Goal: Task Accomplishment & Management: Manage account settings

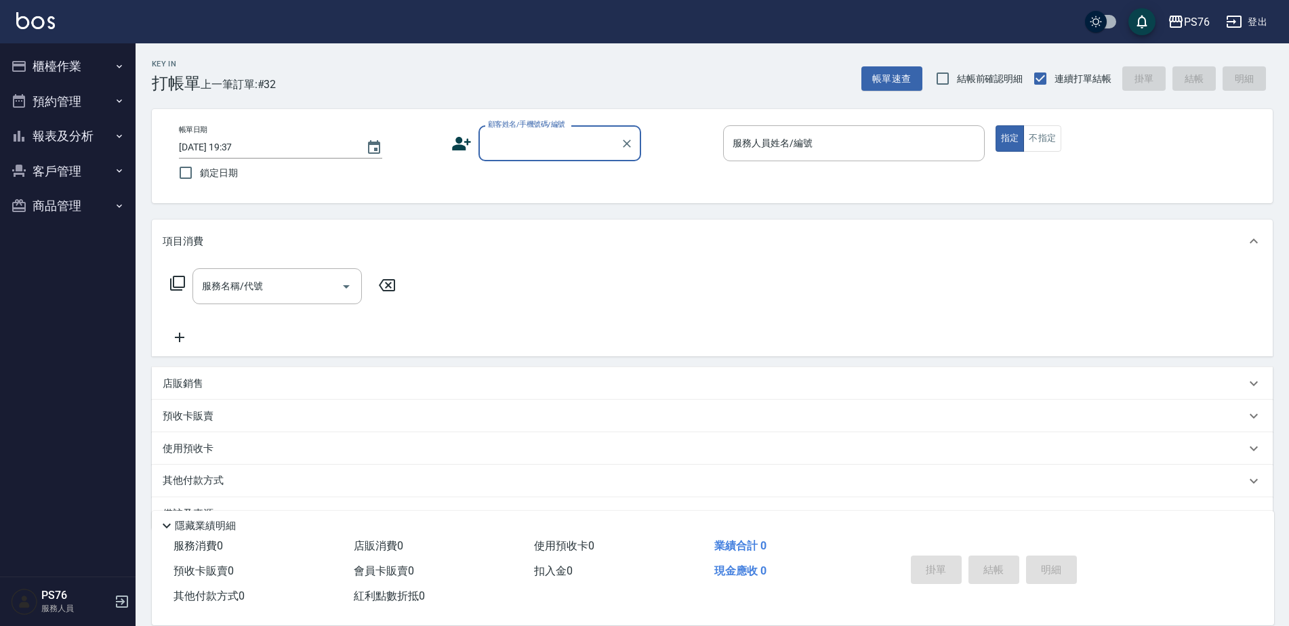
scroll to position [34, 0]
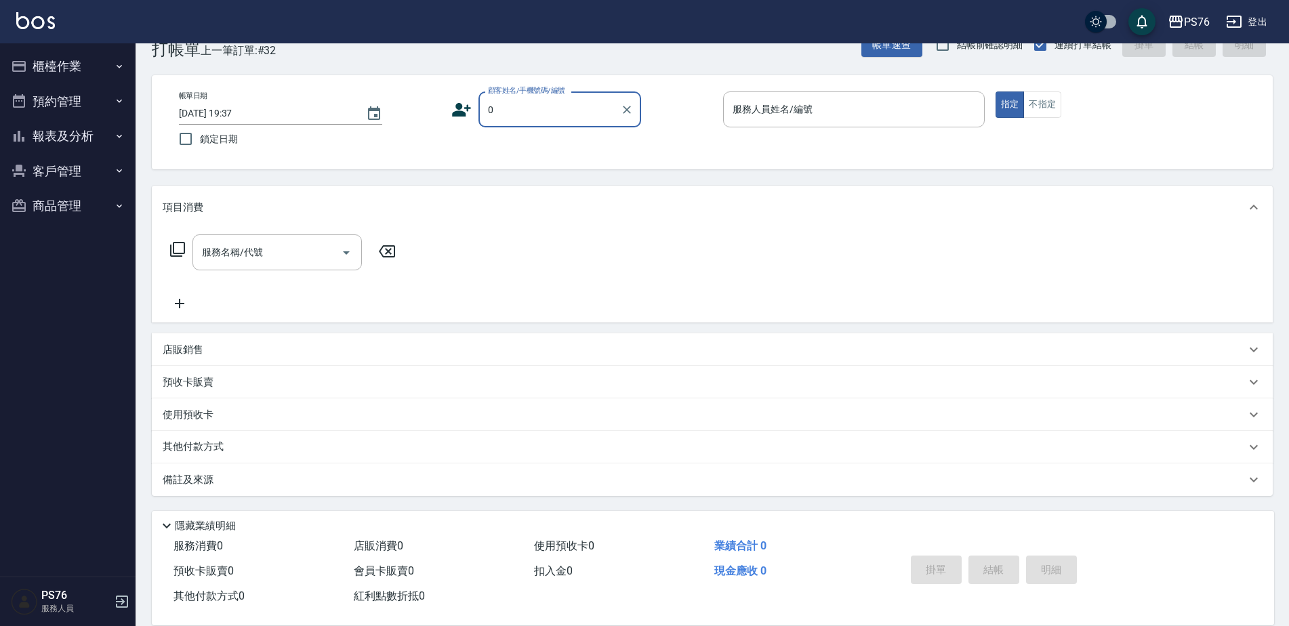
type input "無名字/0/null"
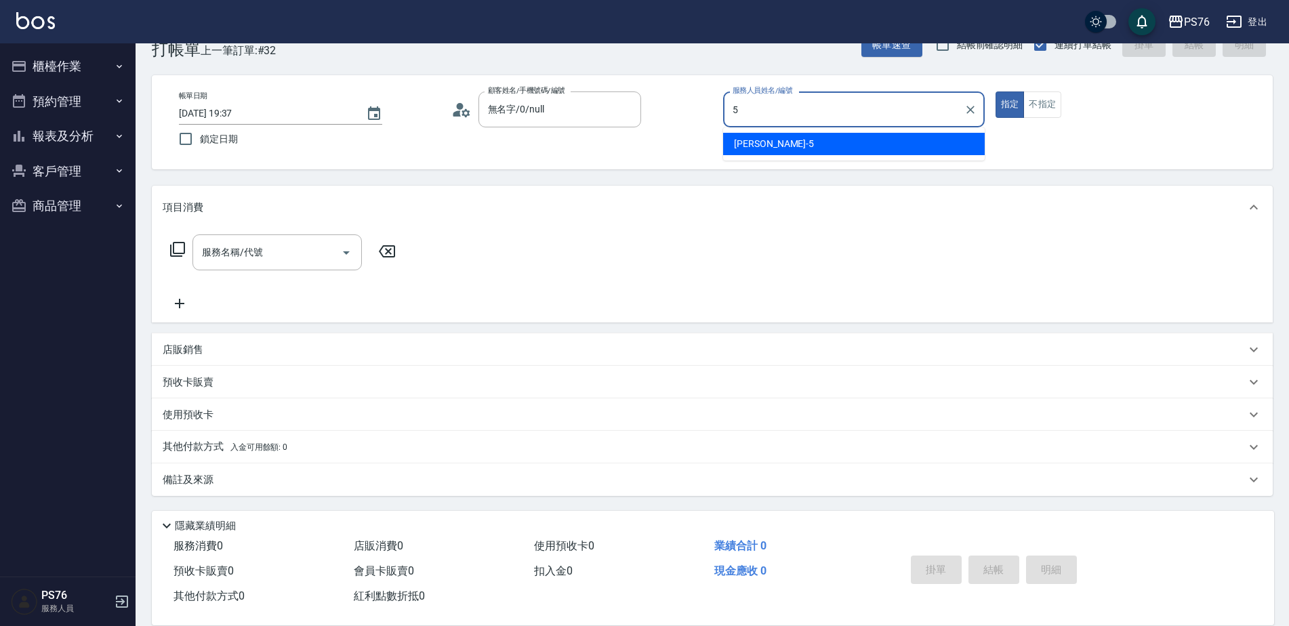
type input "呂佳穎-5"
type button "true"
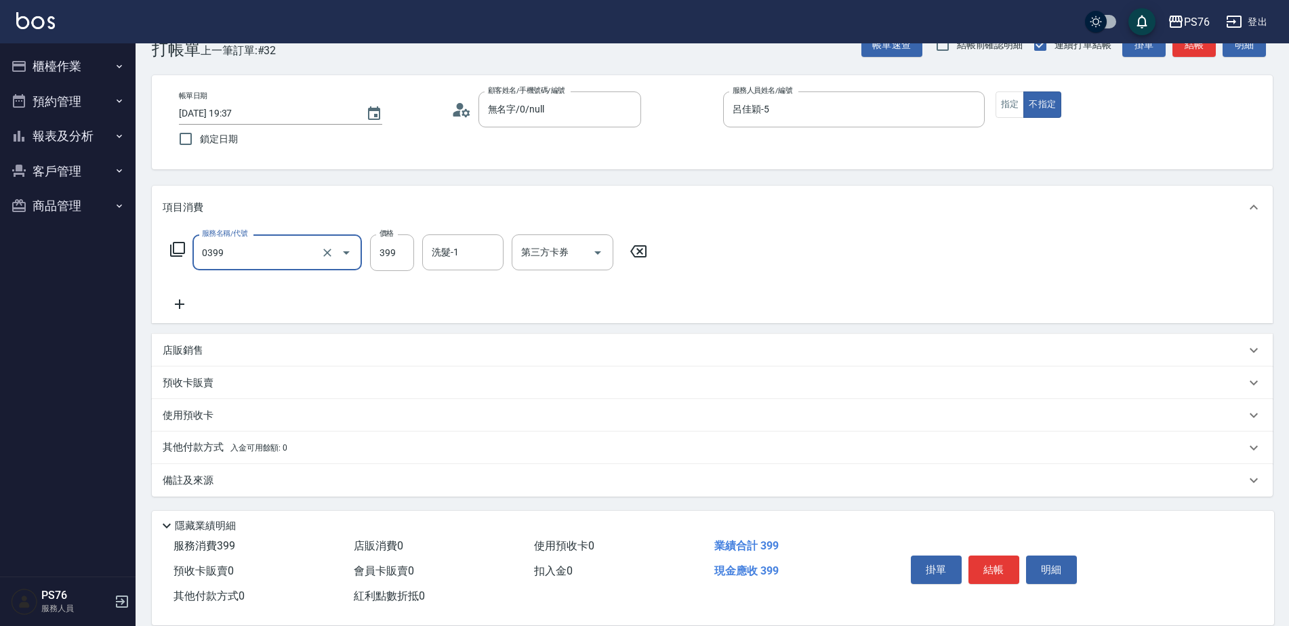
type input "海鹽399(0399)"
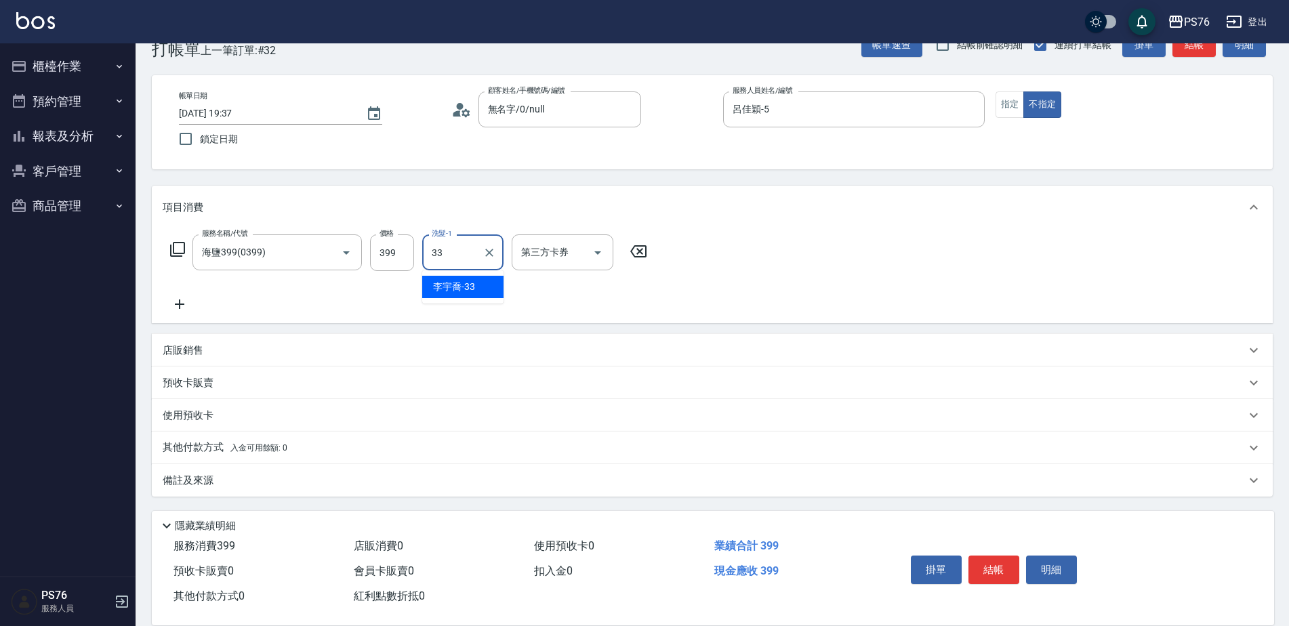
type input "[PERSON_NAME]33"
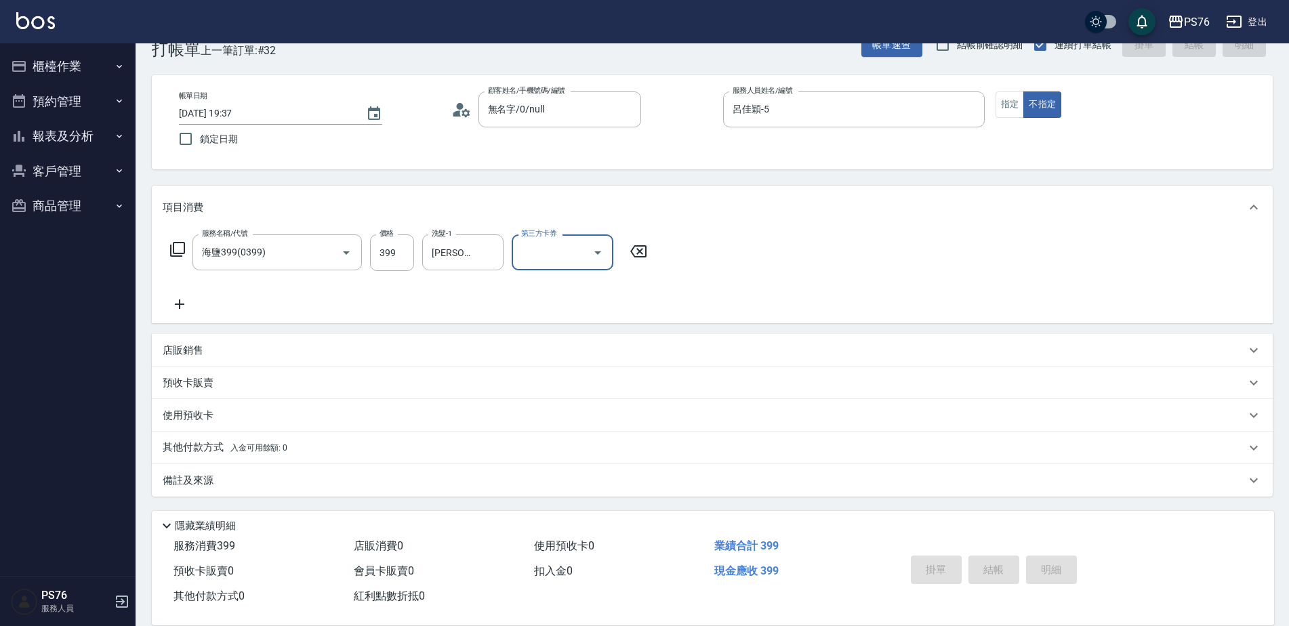
type input "[DATE] 20:59"
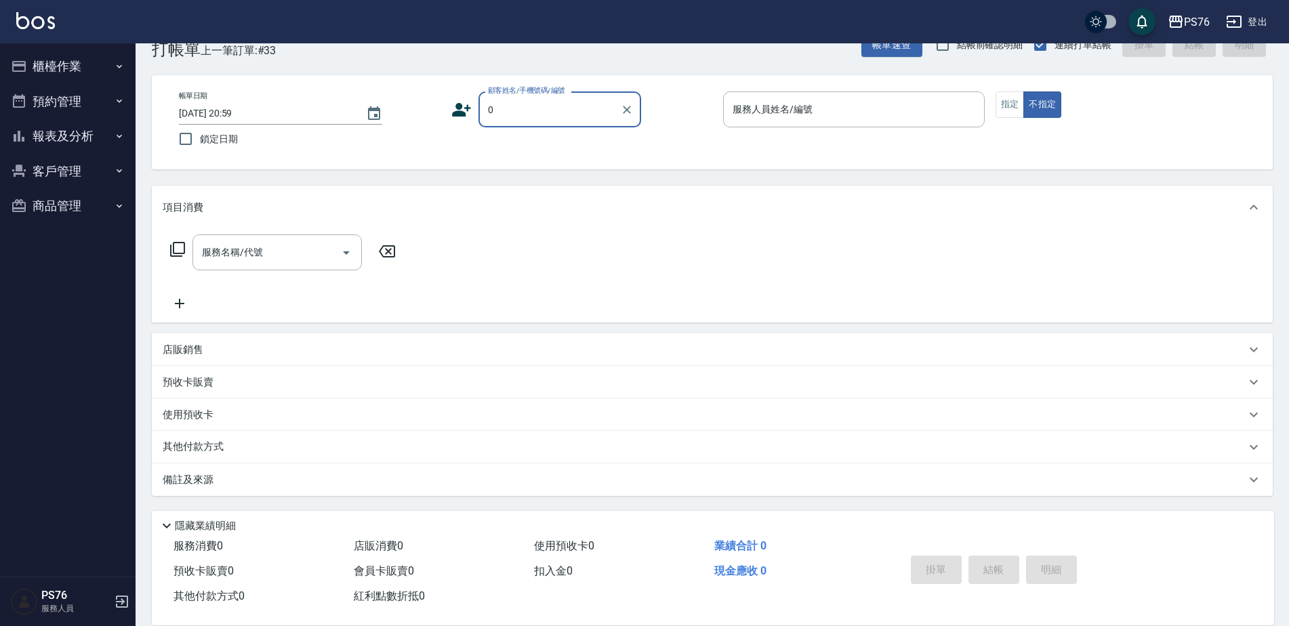
type input "無名字/0/null"
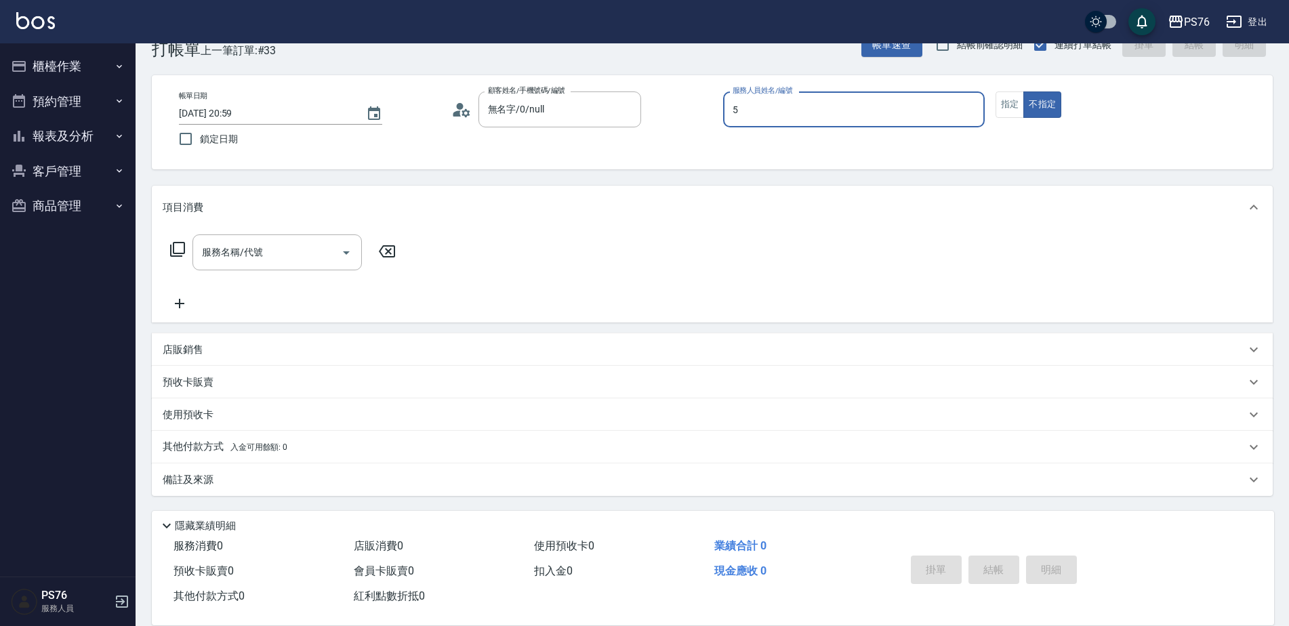
type input "呂佳穎-5"
type button "false"
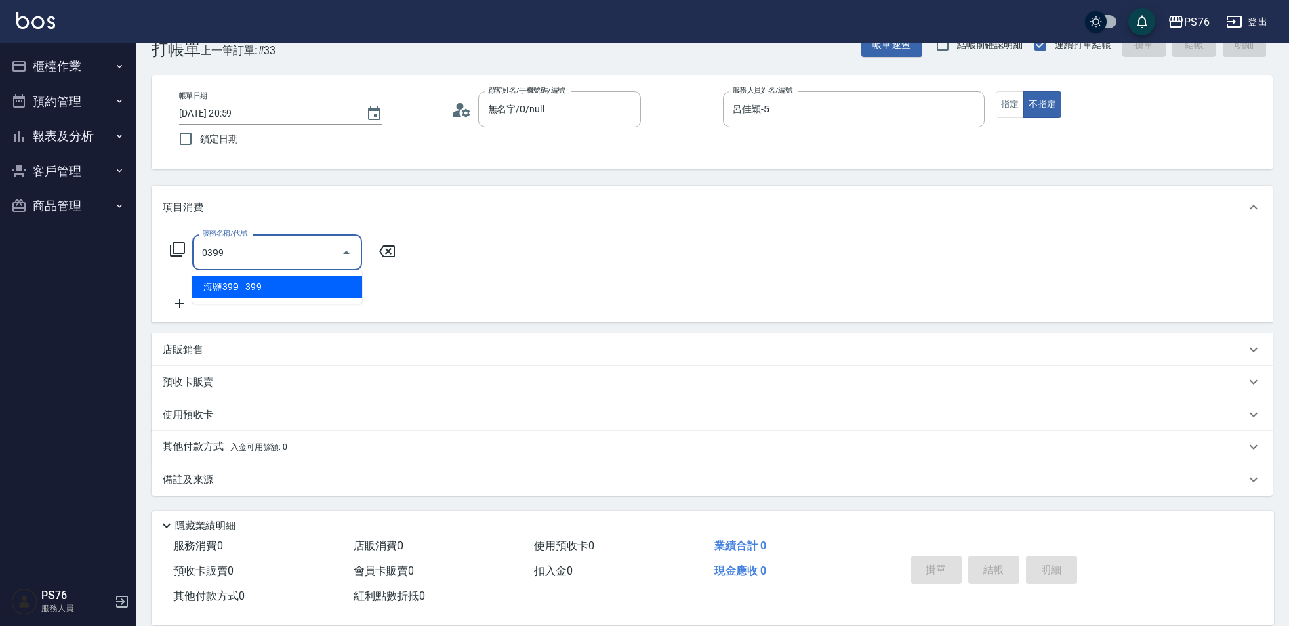
type input "海鹽399(0399)"
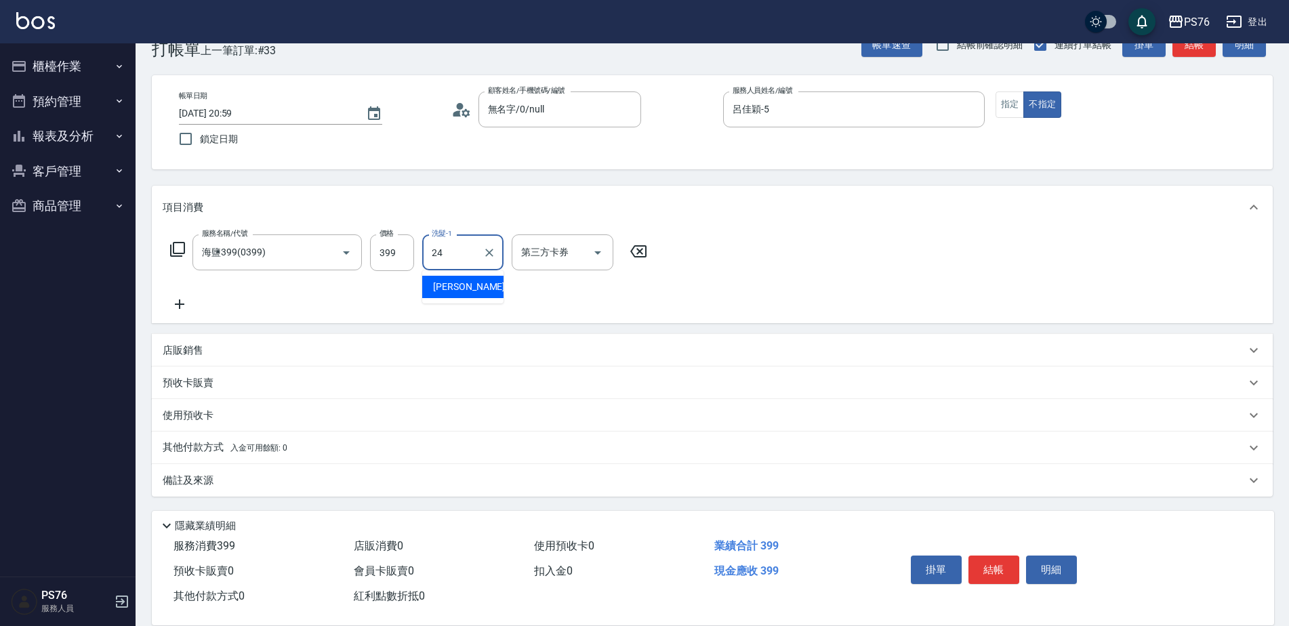
type input "游怡瑄-24"
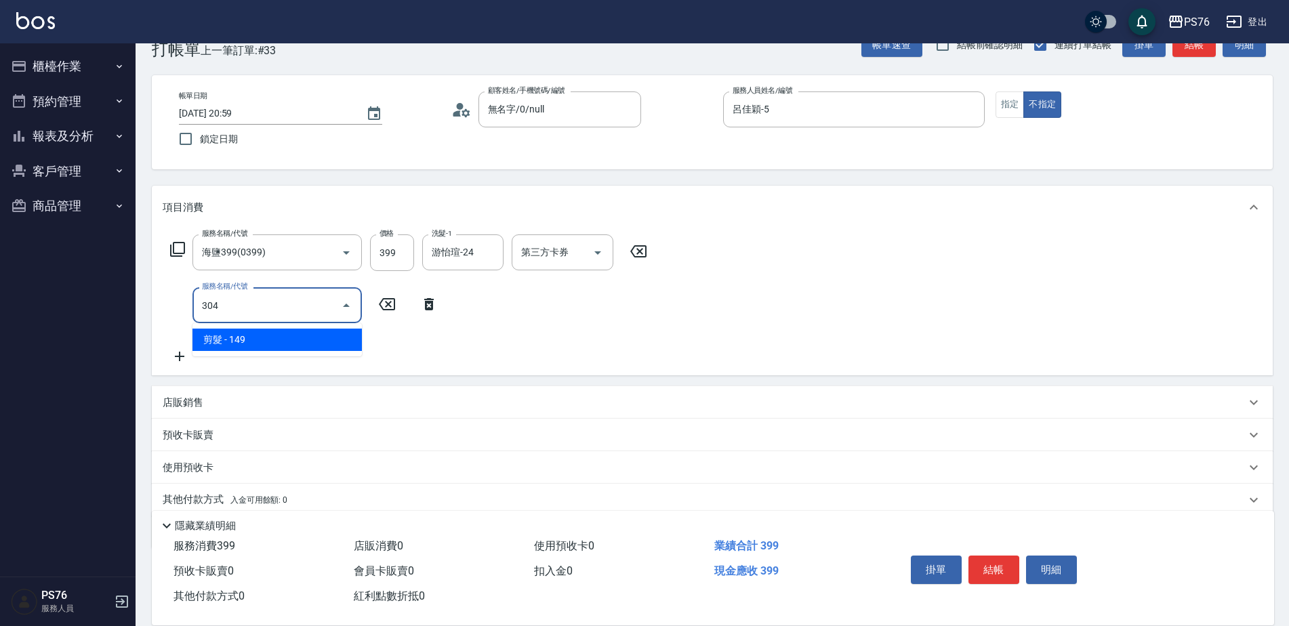
type input "剪髮(304)"
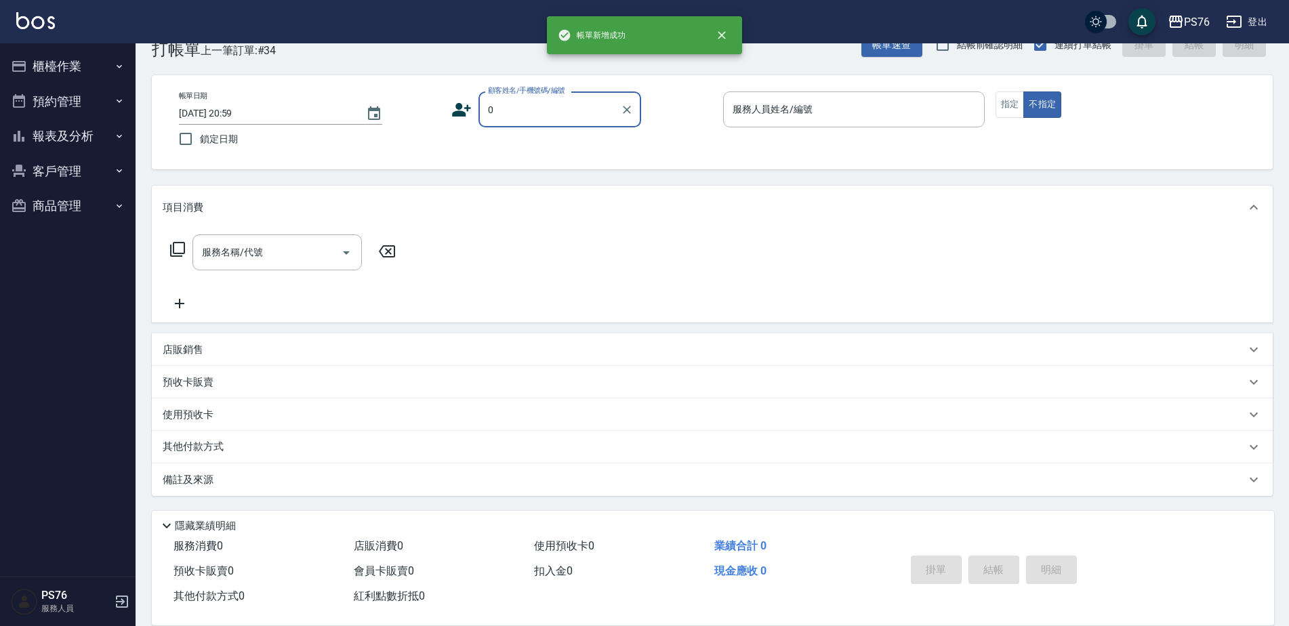
type input "無名字/0/null"
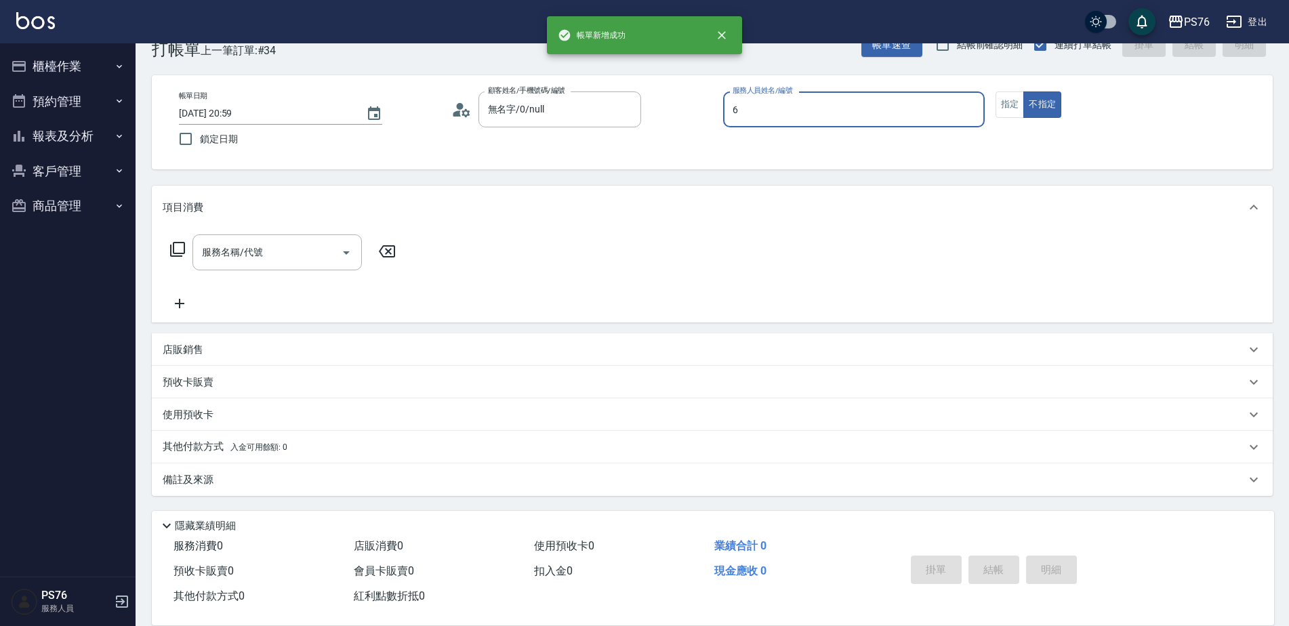
type input "洪彩娟-6"
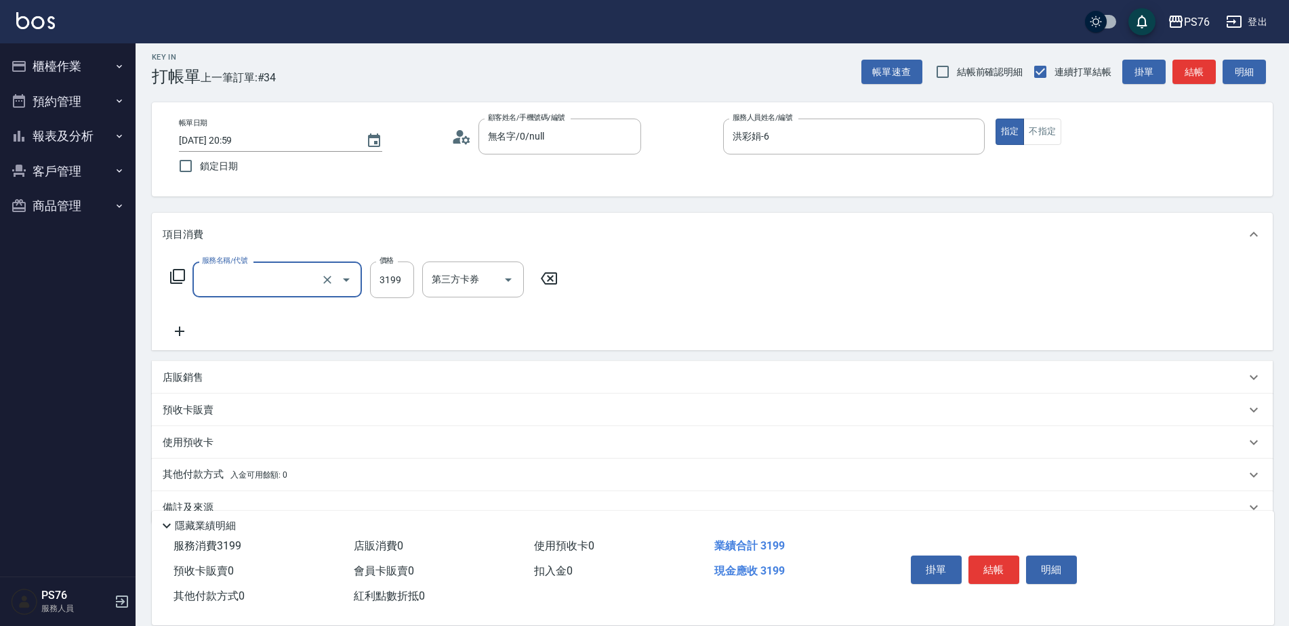
type input "OVC燙髮(203)"
type input "3399"
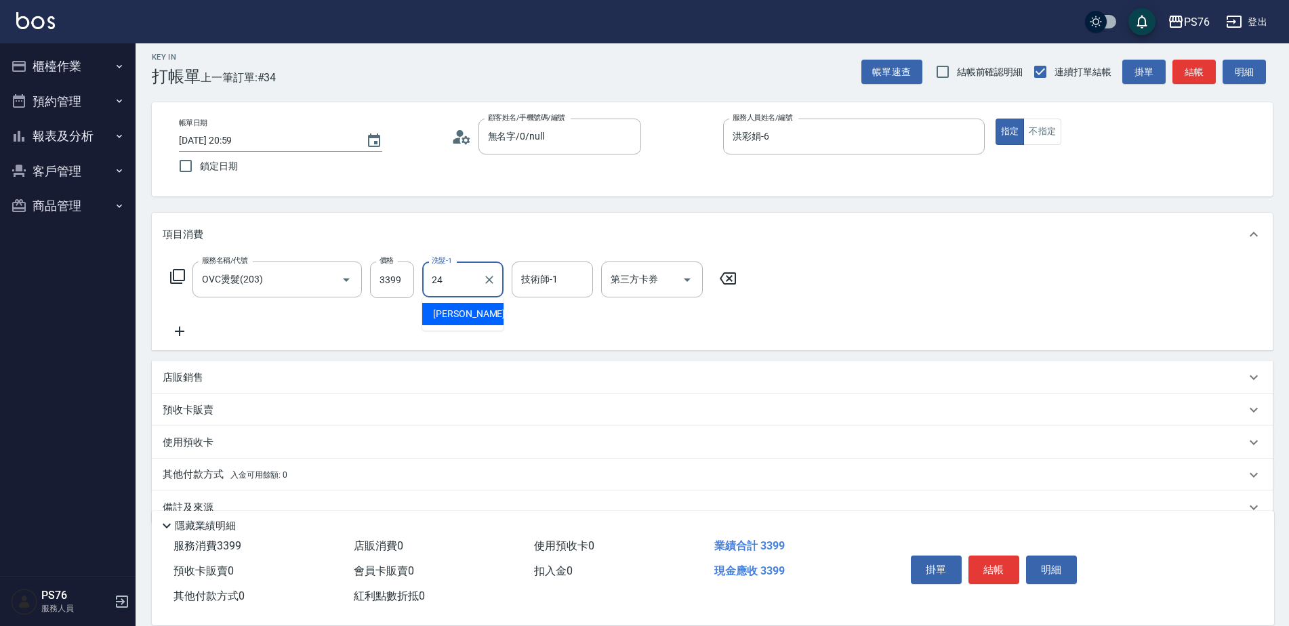
type input "游怡瑄-24"
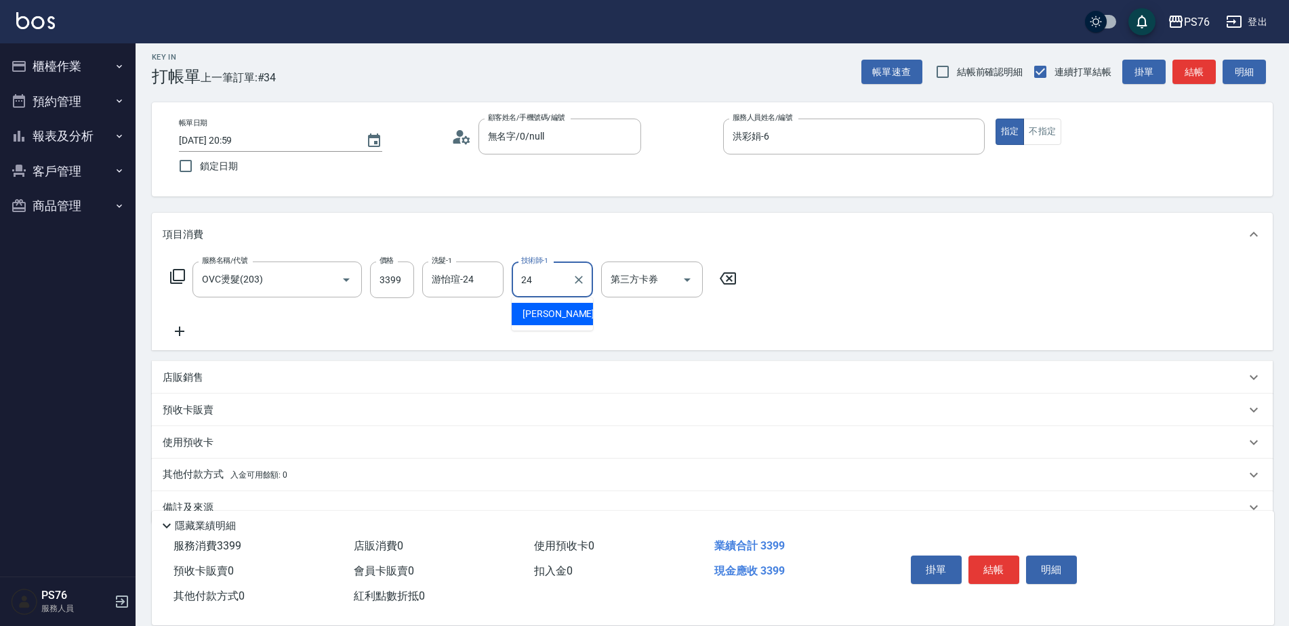
type input "游怡瑄-24"
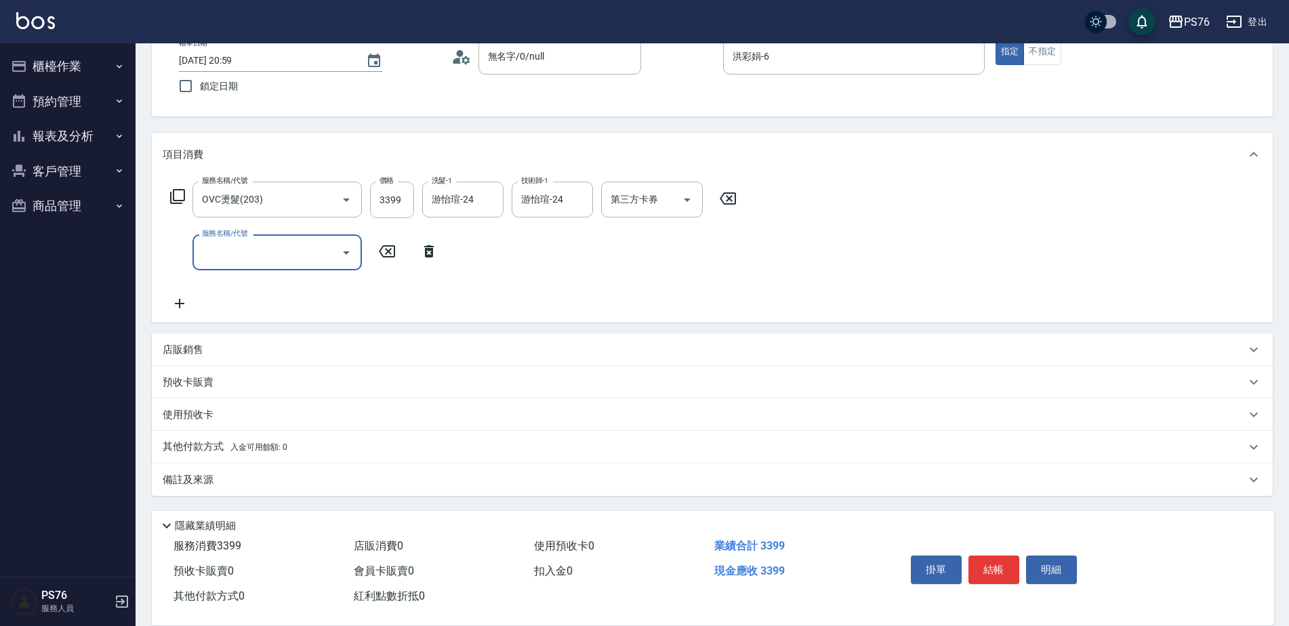
click at [438, 251] on icon at bounding box center [429, 251] width 34 height 16
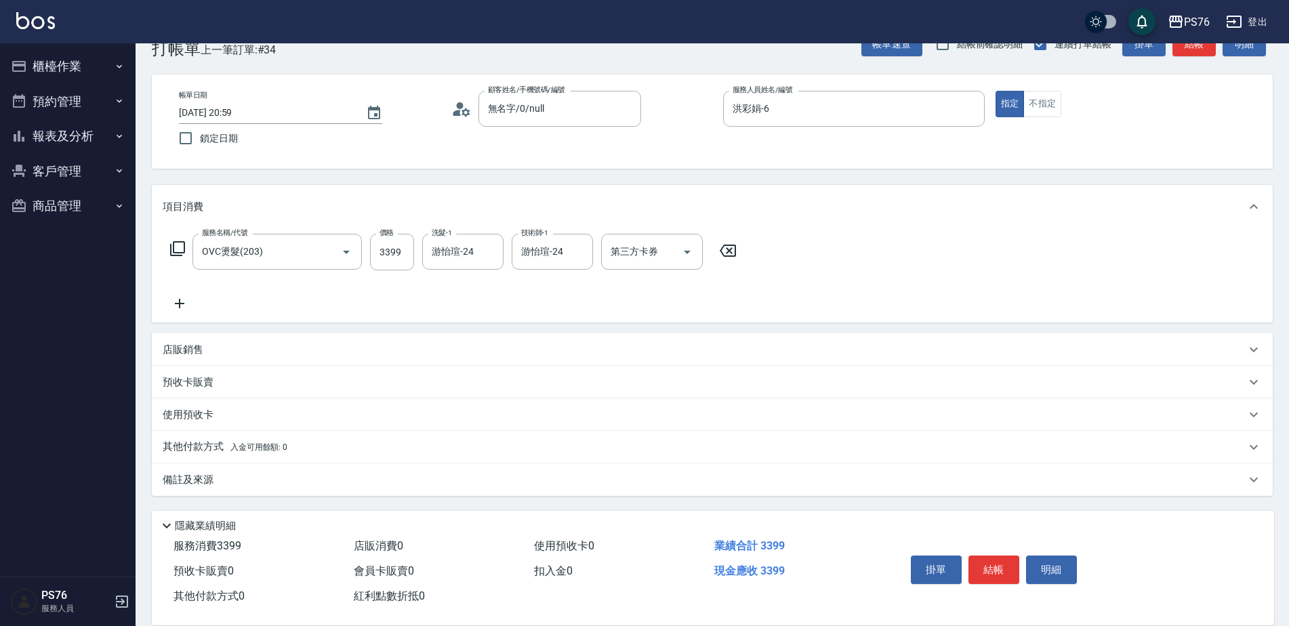
scroll to position [35, 0]
click at [374, 336] on div "店販銷售" at bounding box center [712, 350] width 1121 height 33
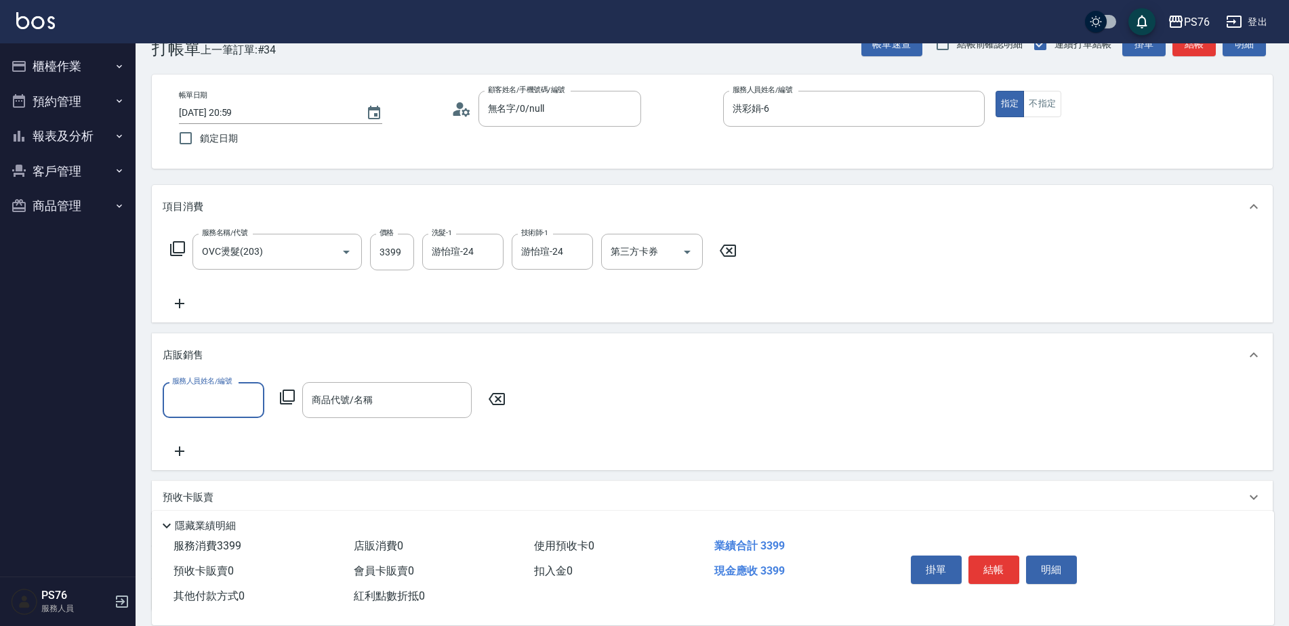
scroll to position [0, 0]
type input "洪彩娟-6"
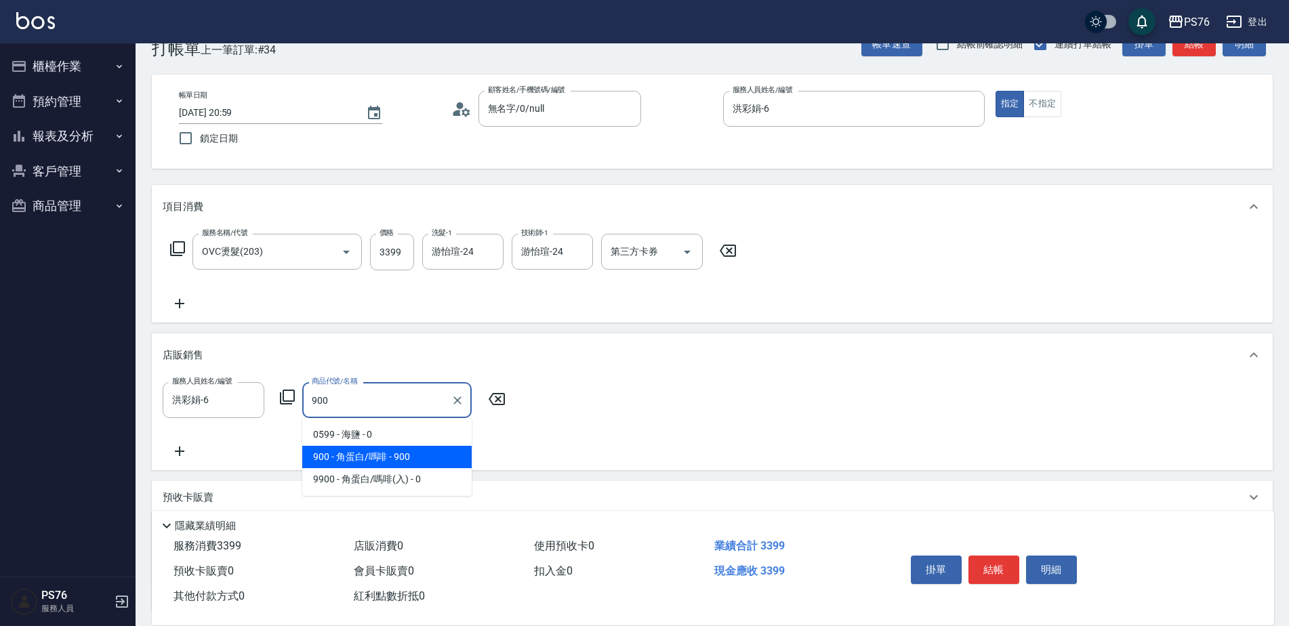
type input "角蛋白/嗎啡"
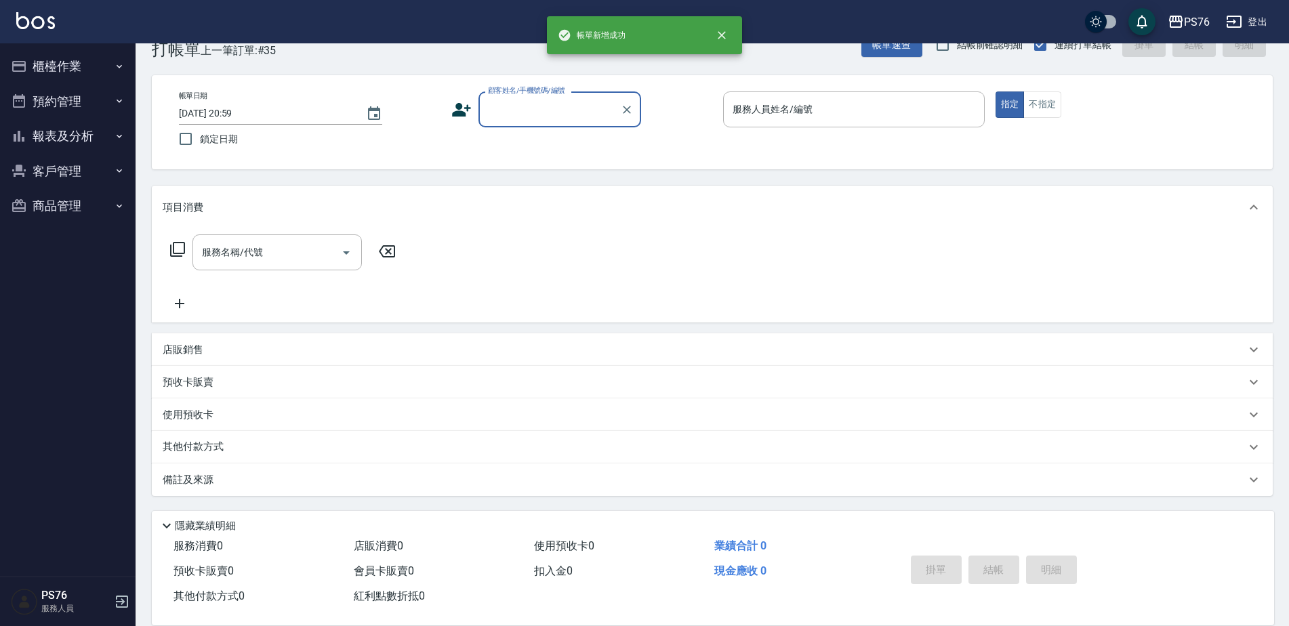
scroll to position [34, 0]
click at [96, 64] on button "櫃檯作業" at bounding box center [67, 66] width 125 height 35
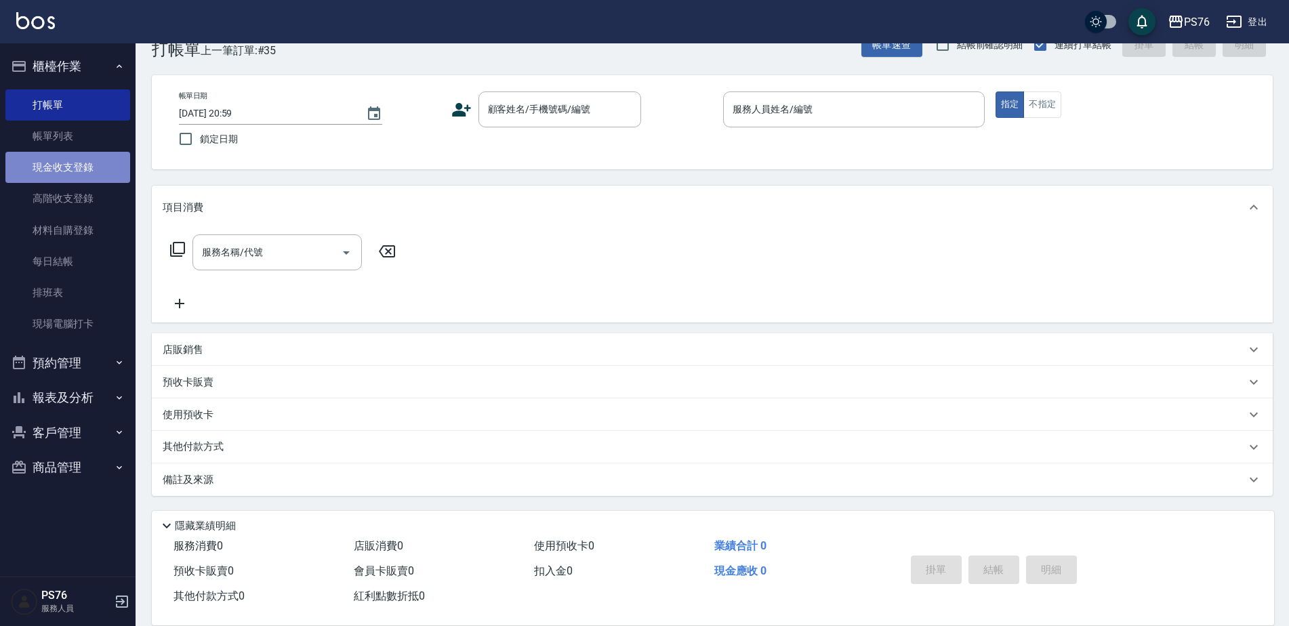
click at [79, 178] on link "現金收支登錄" at bounding box center [67, 167] width 125 height 31
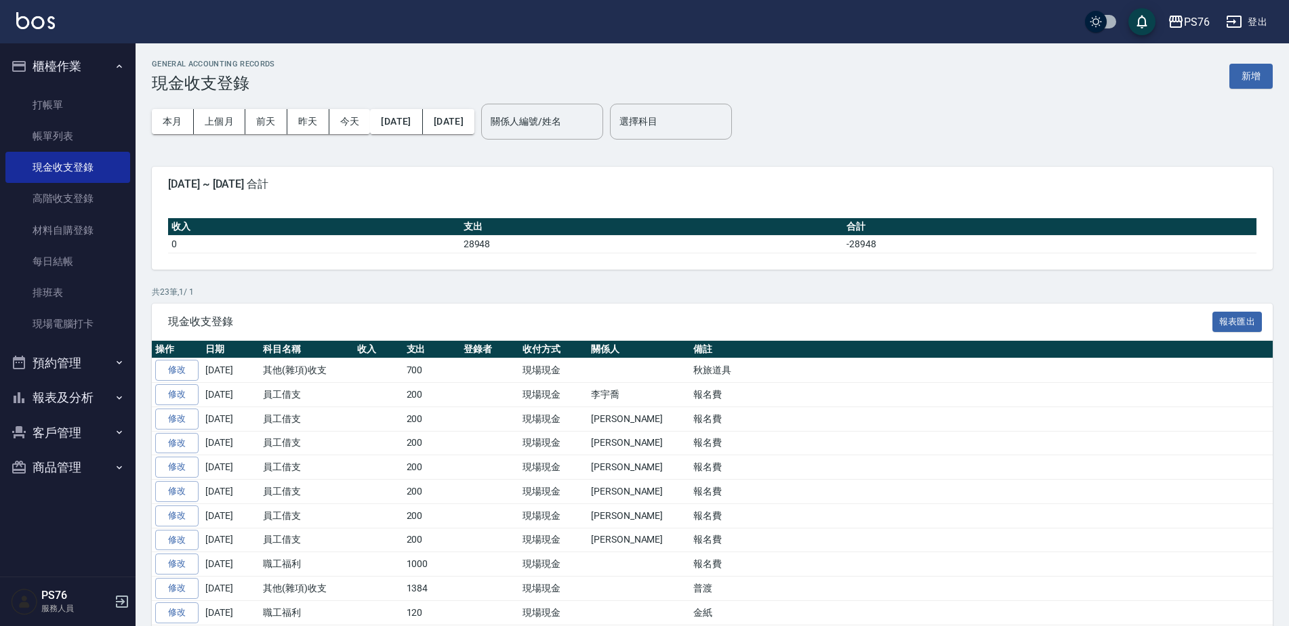
click at [1246, 77] on button "新增" at bounding box center [1251, 76] width 43 height 25
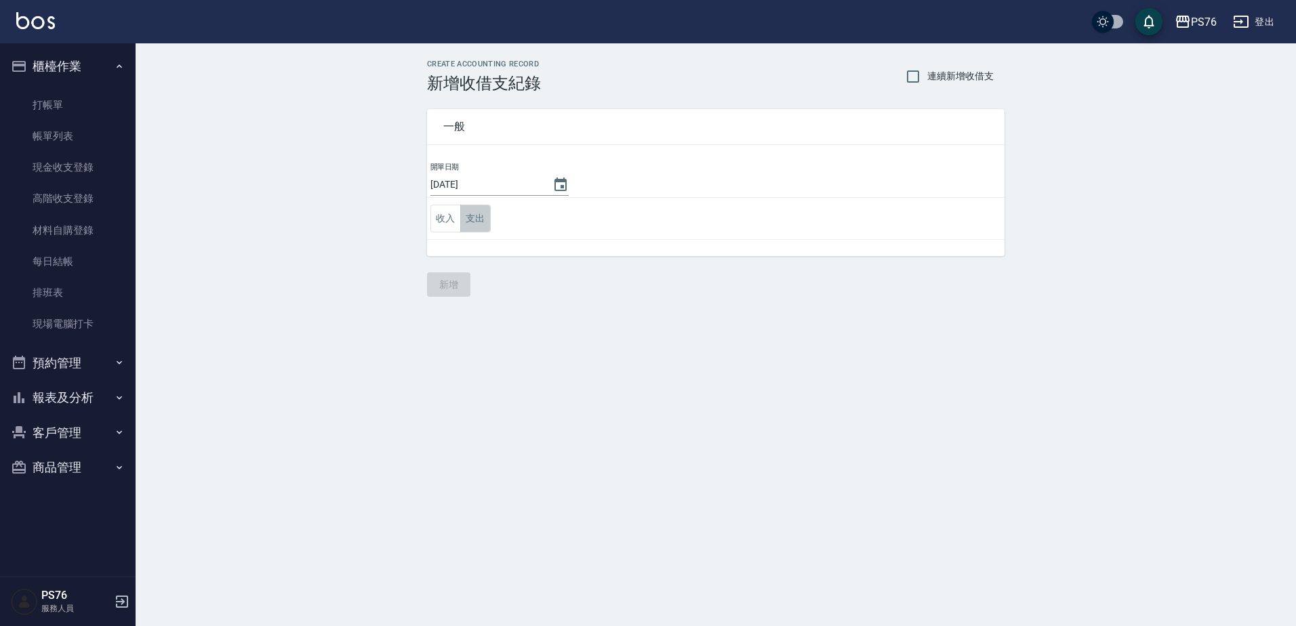
click at [479, 226] on button "支出" at bounding box center [475, 219] width 31 height 28
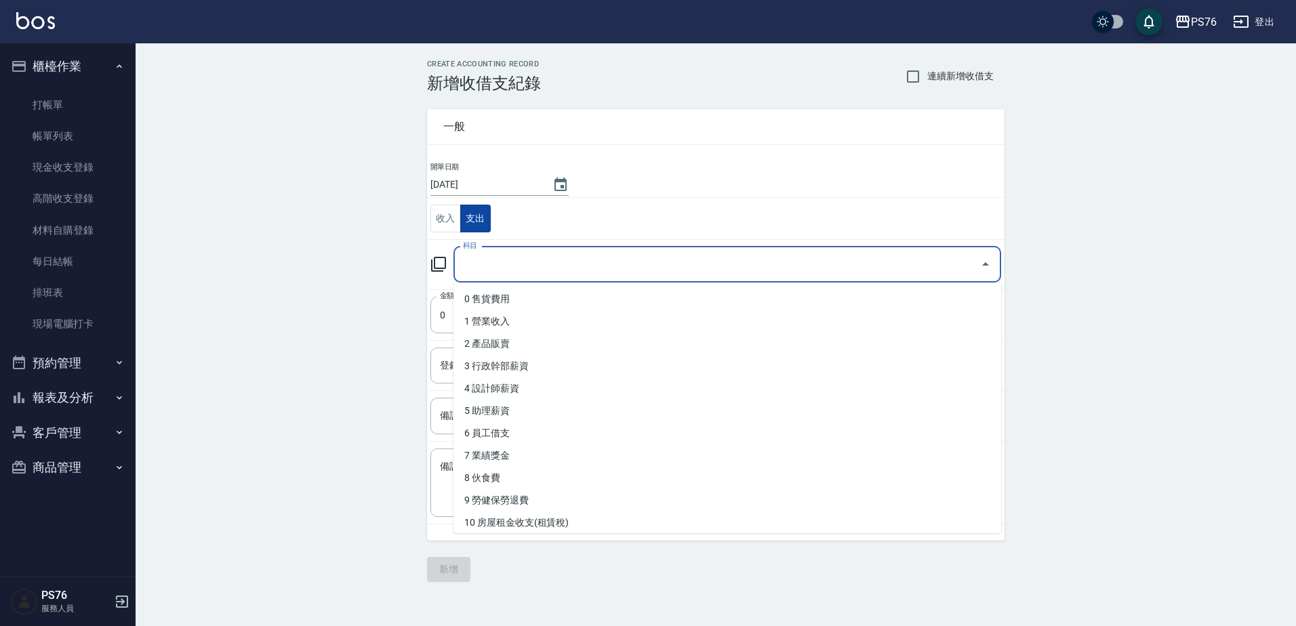
click at [504, 275] on input "科目" at bounding box center [717, 265] width 515 height 24
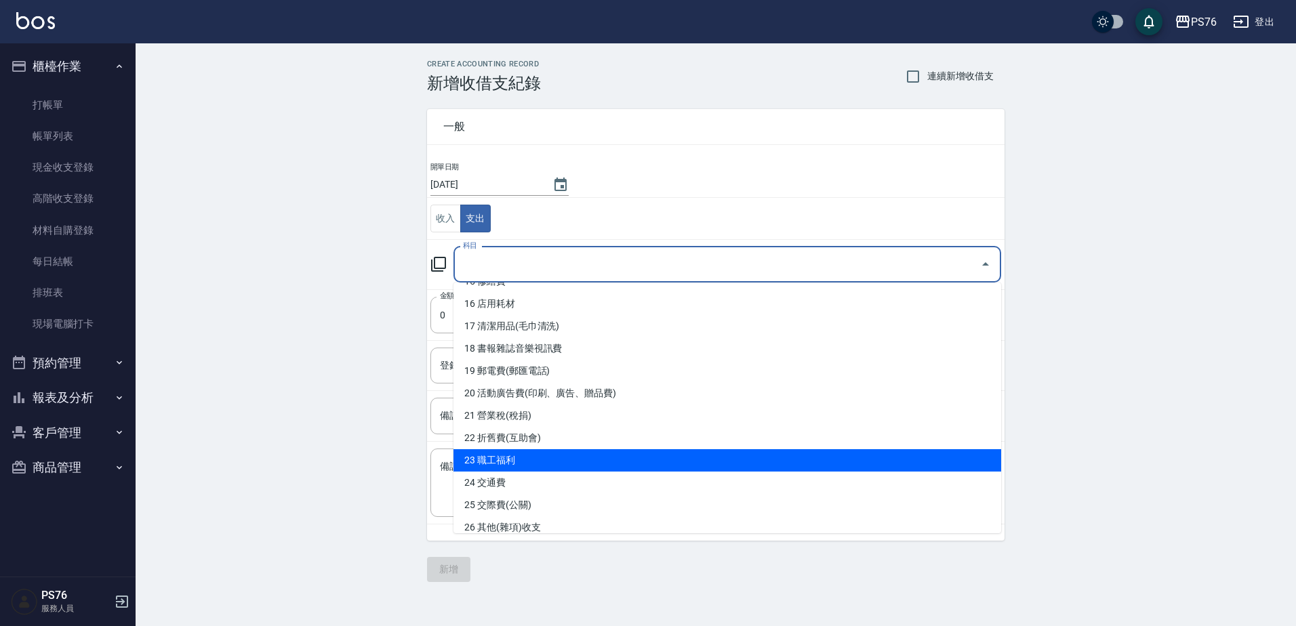
scroll to position [542, 0]
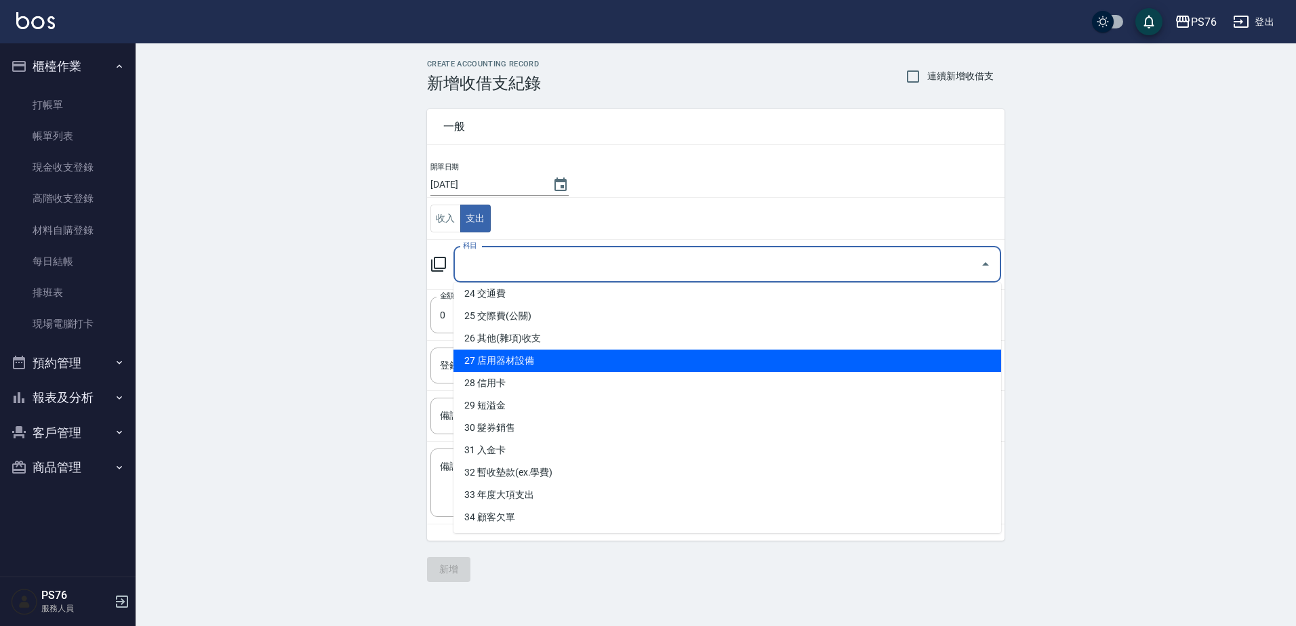
click at [525, 351] on li "27 店用器材設備" at bounding box center [727, 361] width 548 height 22
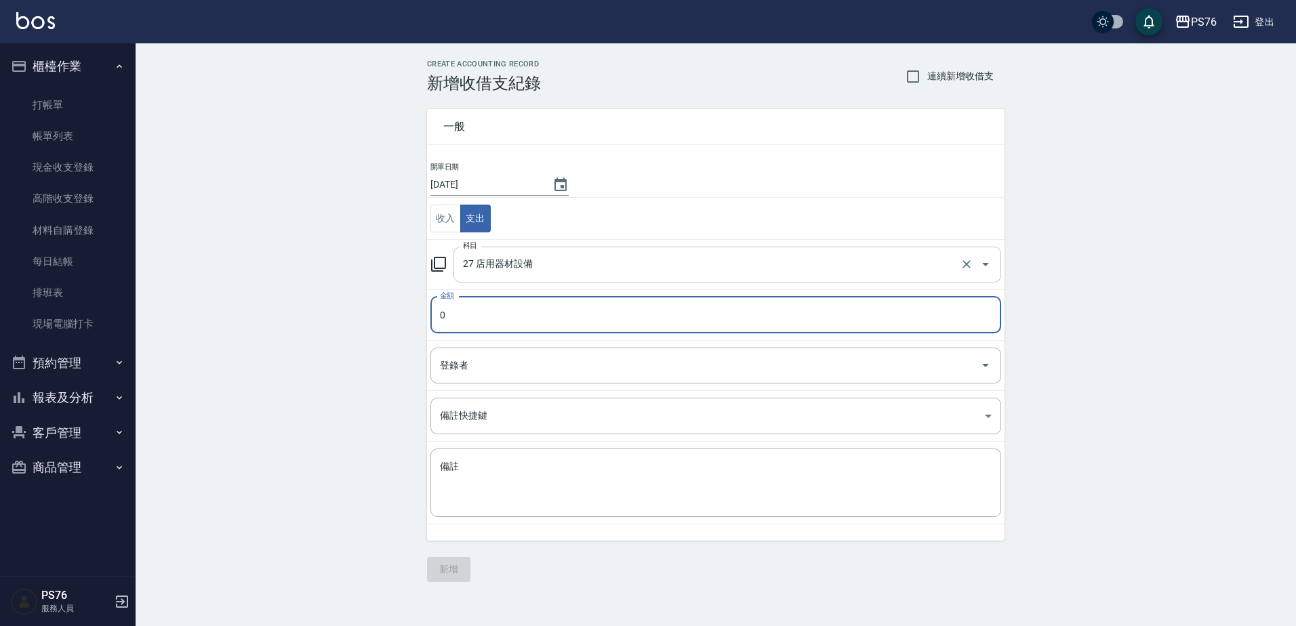
click at [506, 279] on div "27 店用器材設備 科目" at bounding box center [727, 265] width 548 height 36
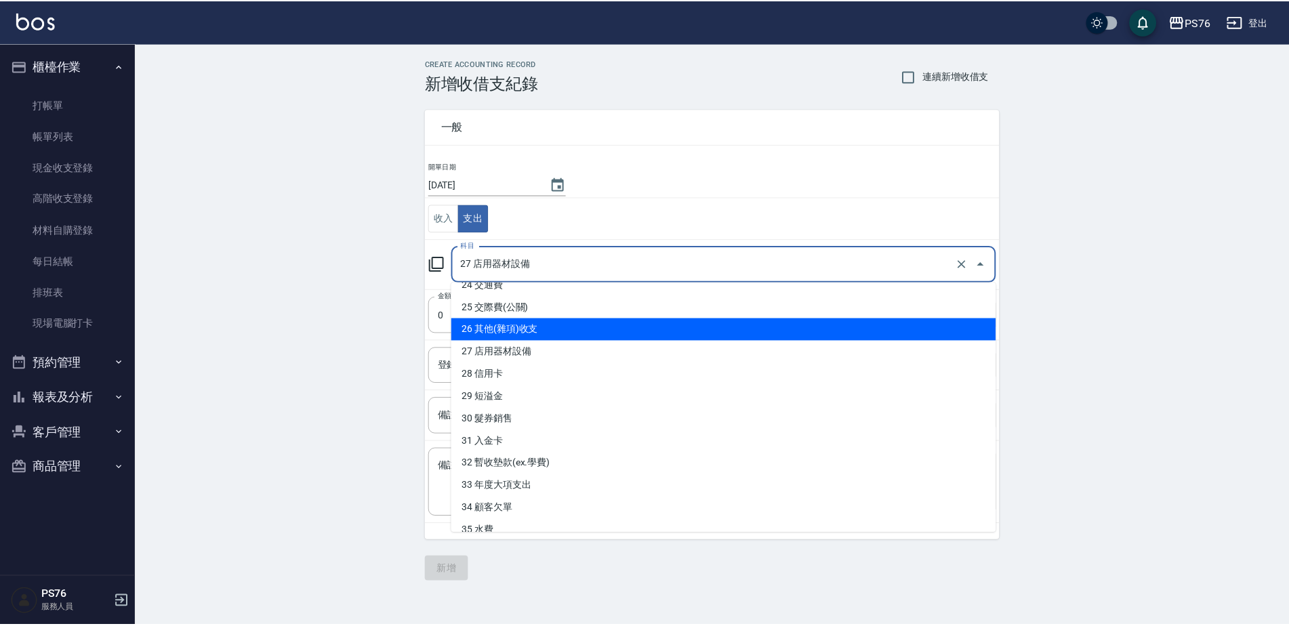
scroll to position [475, 0]
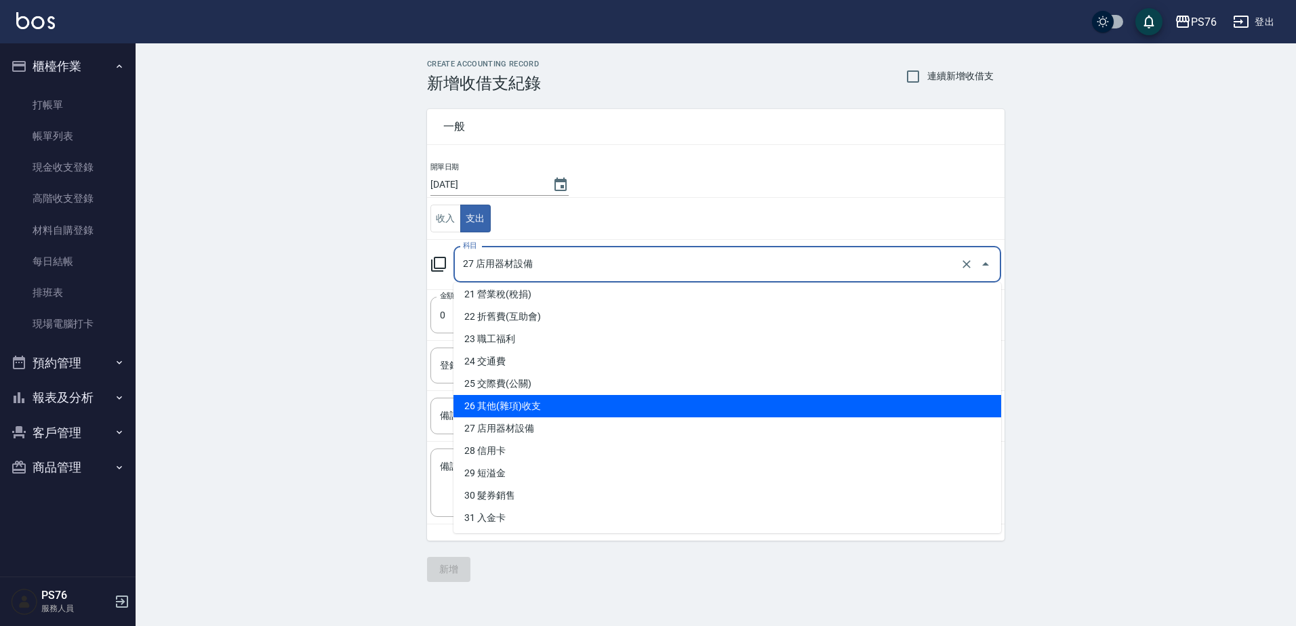
click at [533, 397] on li "26 其他(雜項)收支" at bounding box center [727, 406] width 548 height 22
type input "26 其他(雜項)收支"
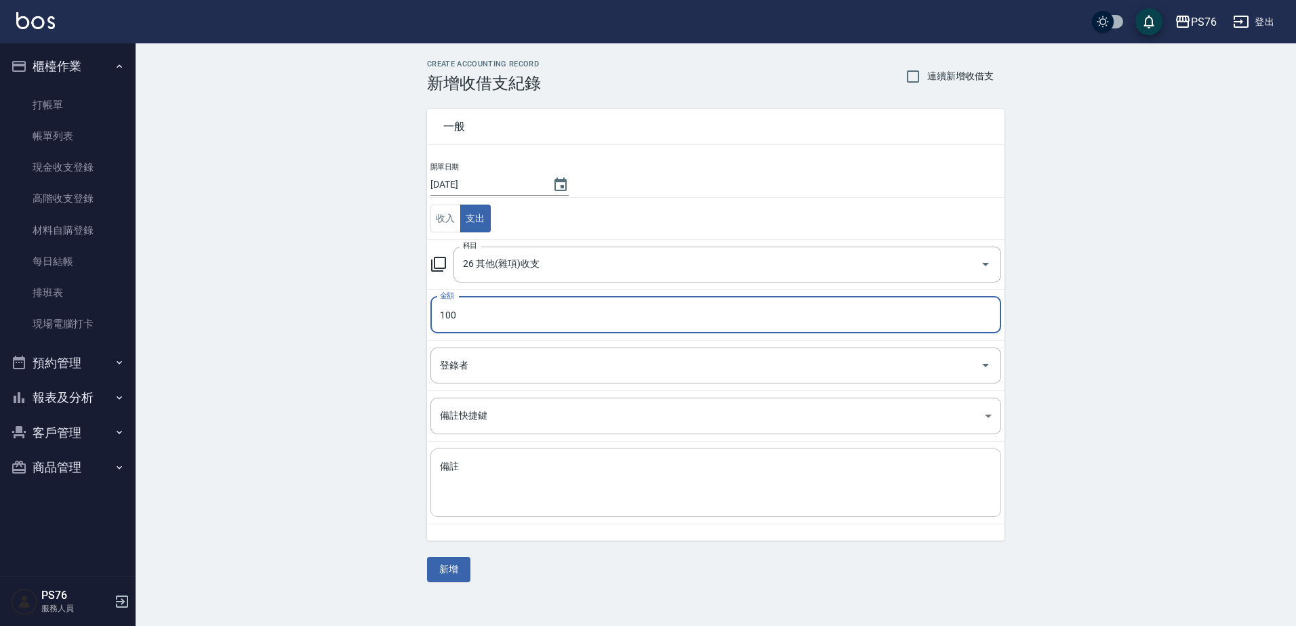
type input "100"
click at [576, 517] on div "x 備註" at bounding box center [715, 483] width 571 height 68
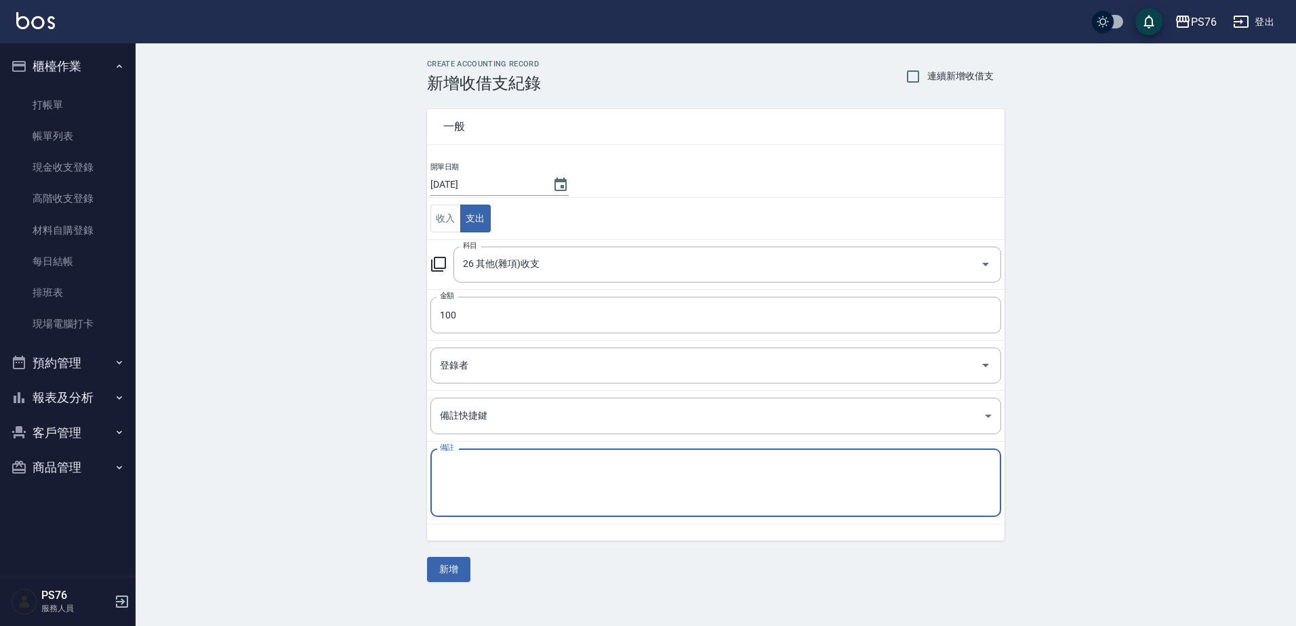
type textarea "F"
type textarea "客點"
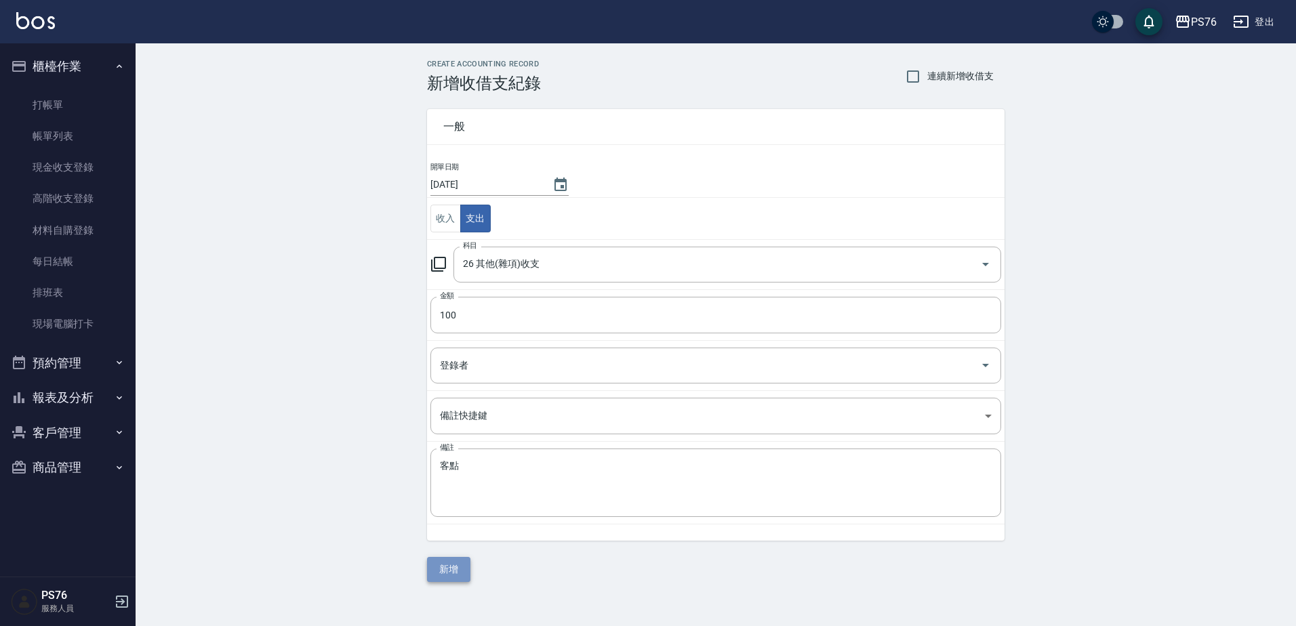
click at [457, 563] on button "新增" at bounding box center [448, 569] width 43 height 25
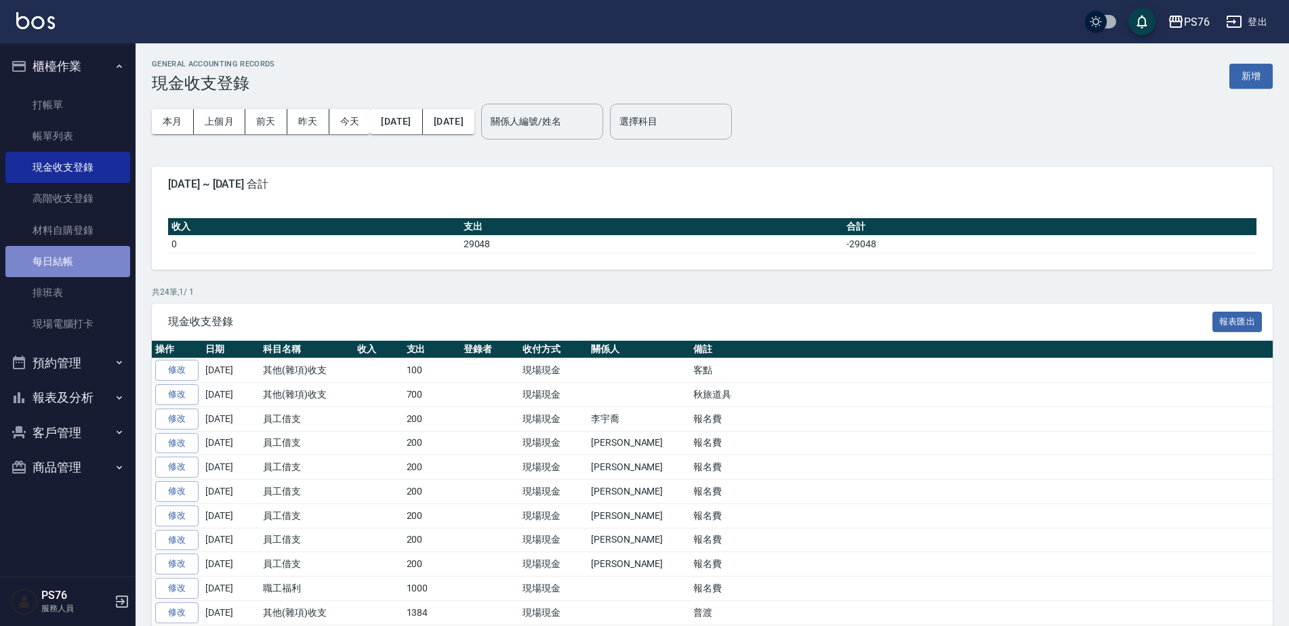
click at [96, 261] on link "每日結帳" at bounding box center [67, 261] width 125 height 31
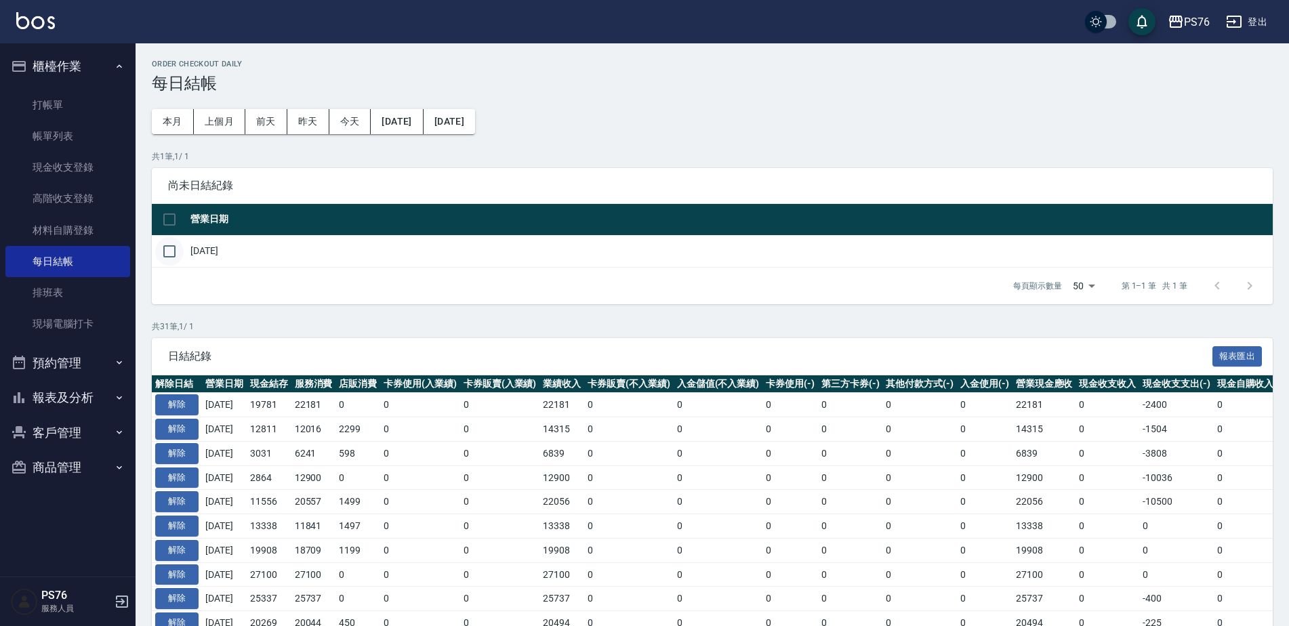
click at [175, 254] on input "checkbox" at bounding box center [169, 251] width 28 height 28
checkbox input "true"
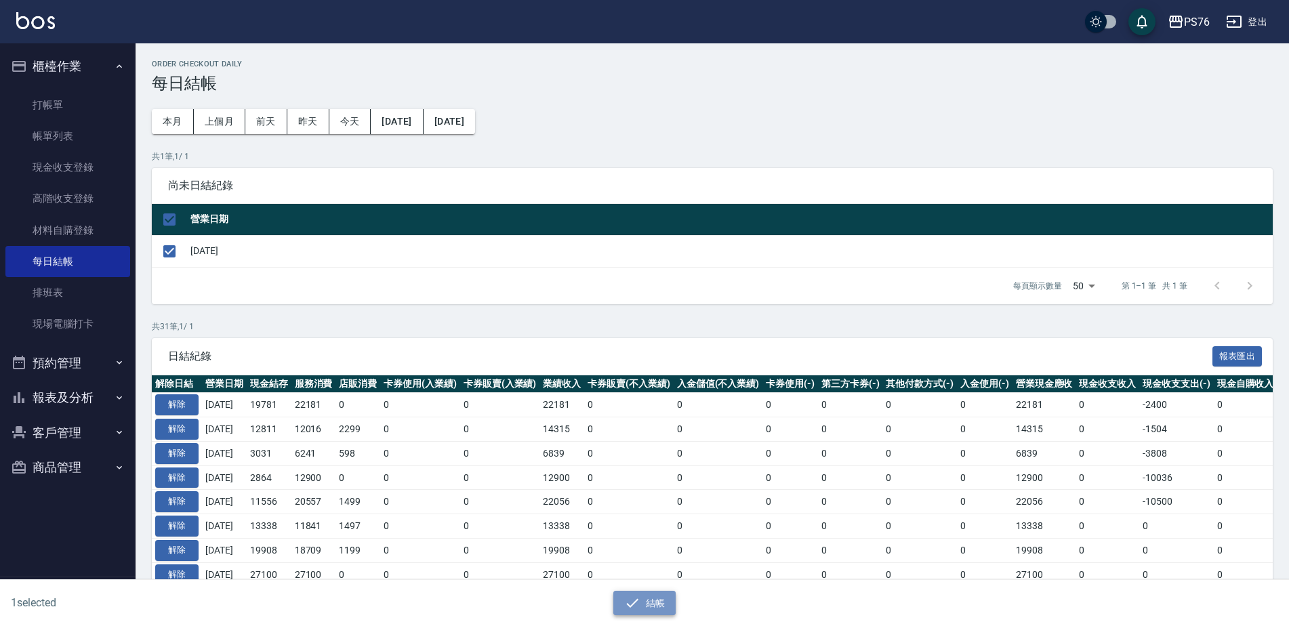
click at [632, 592] on button "結帳" at bounding box center [644, 603] width 63 height 25
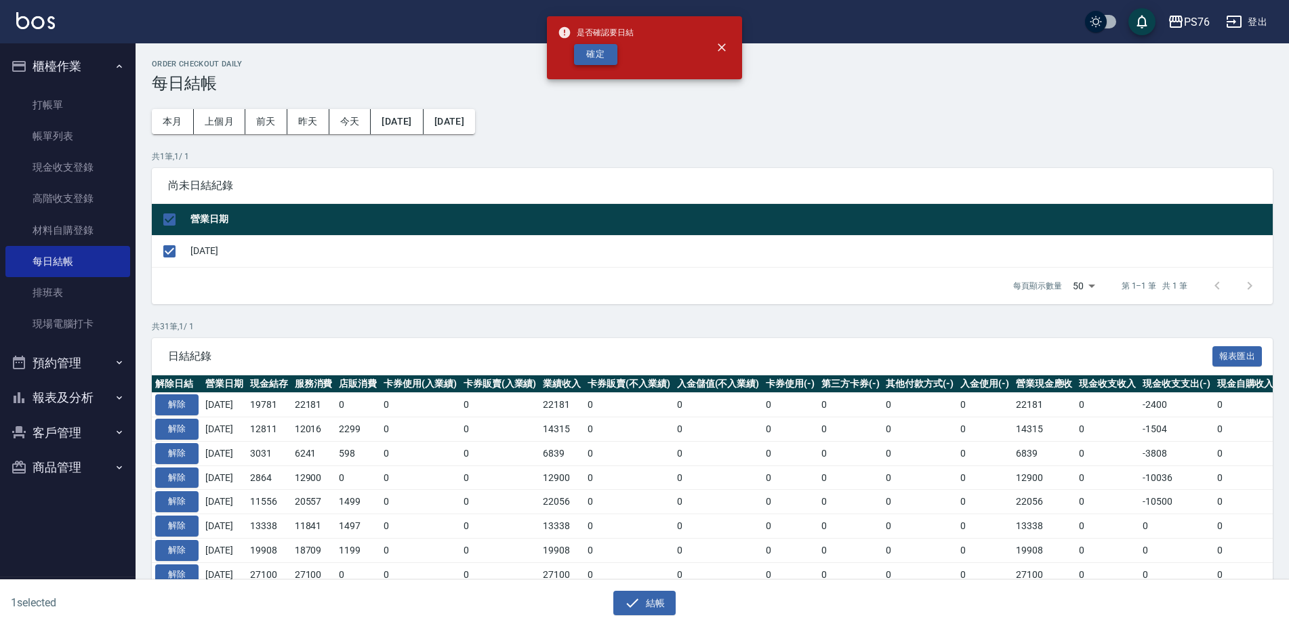
click at [599, 54] on button "確定" at bounding box center [595, 54] width 43 height 21
checkbox input "false"
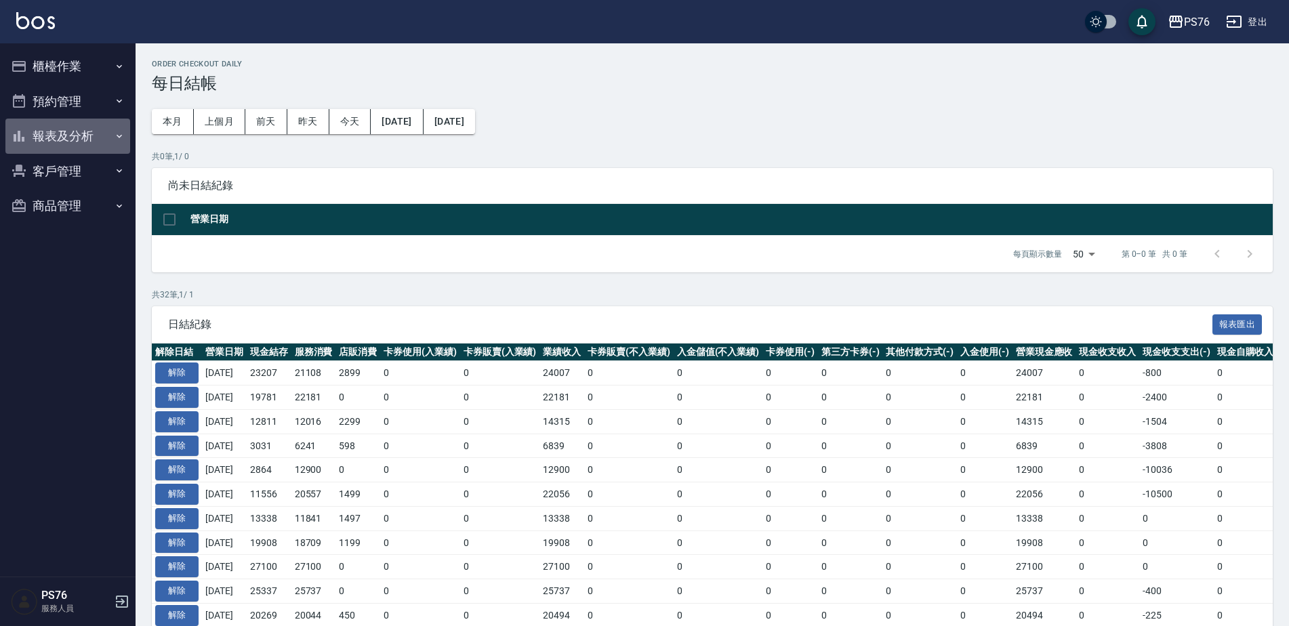
drag, startPoint x: 72, startPoint y: 138, endPoint x: 88, endPoint y: 203, distance: 67.1
click at [72, 138] on button "報表及分析" at bounding box center [67, 136] width 125 height 35
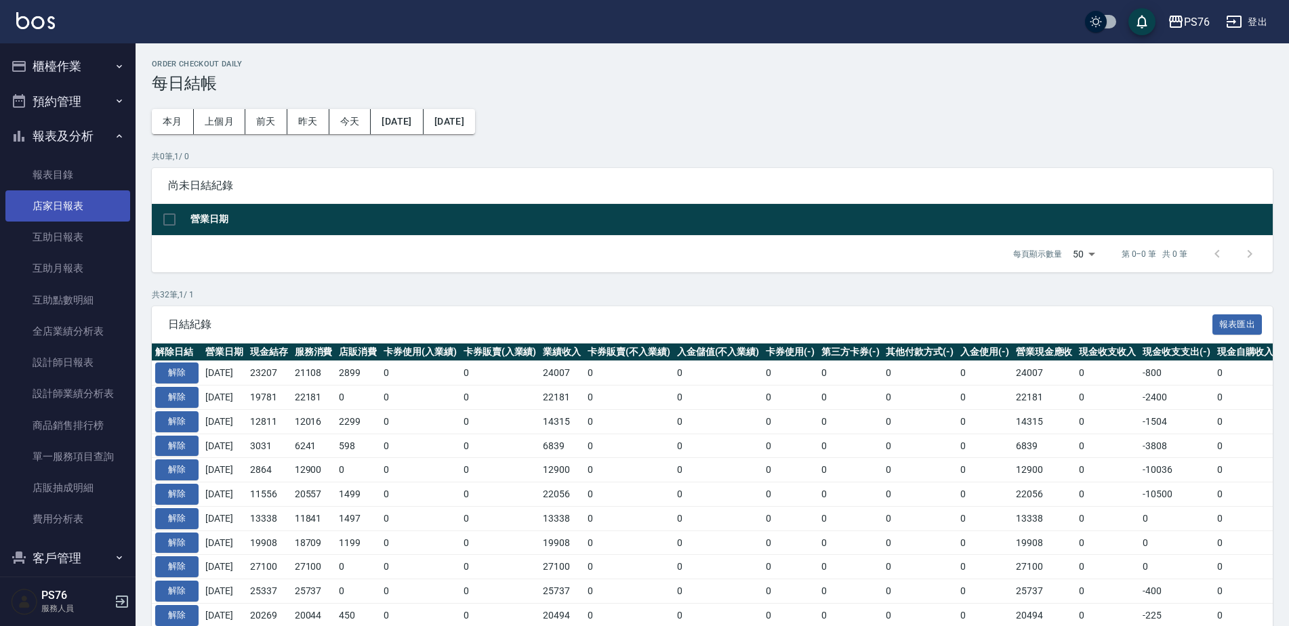
click at [89, 203] on link "店家日報表" at bounding box center [67, 205] width 125 height 31
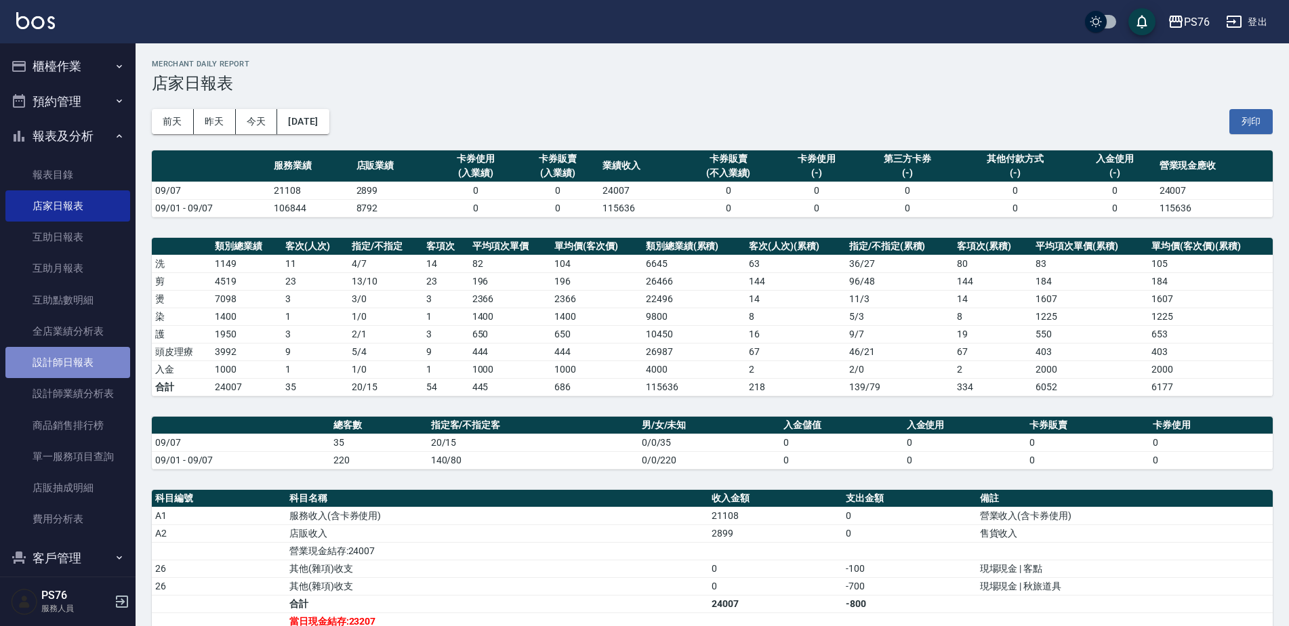
click at [84, 353] on link "設計師日報表" at bounding box center [67, 362] width 125 height 31
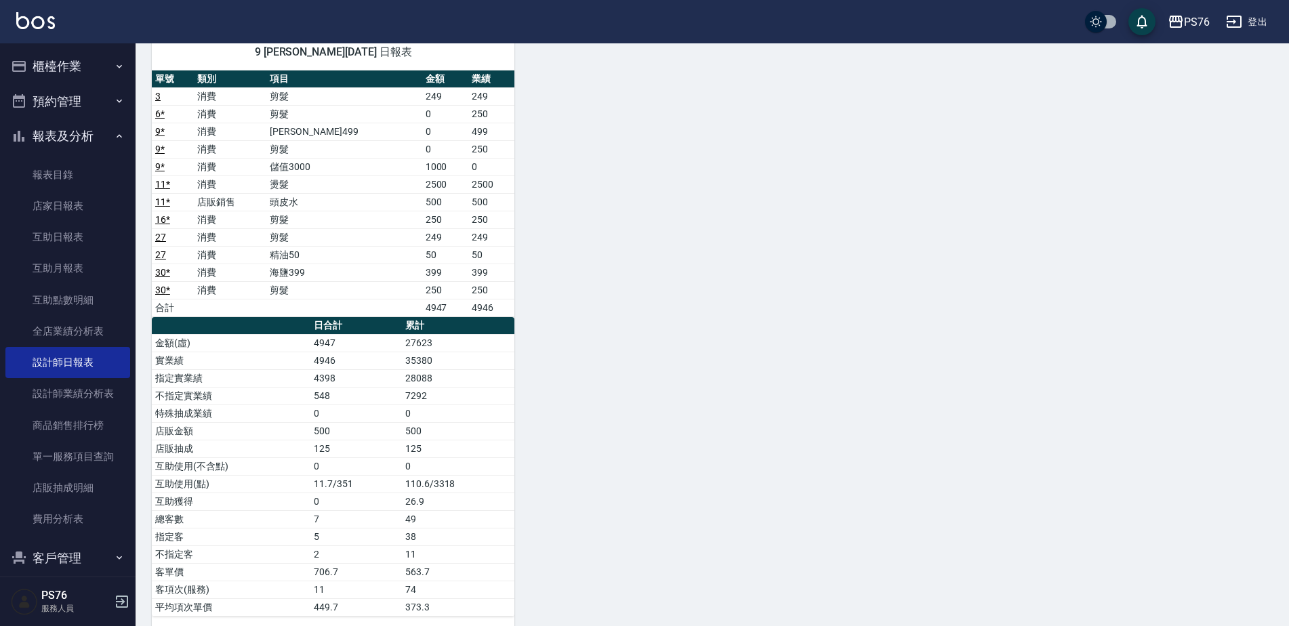
scroll to position [873, 0]
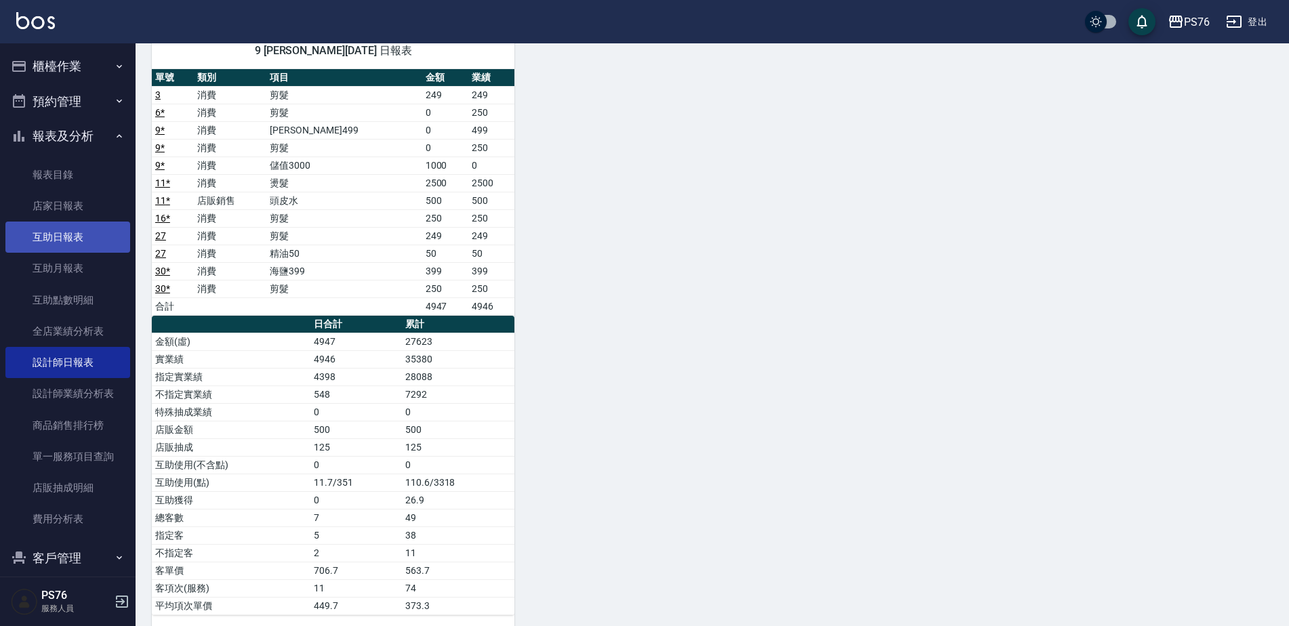
click at [58, 230] on link "互助日報表" at bounding box center [67, 237] width 125 height 31
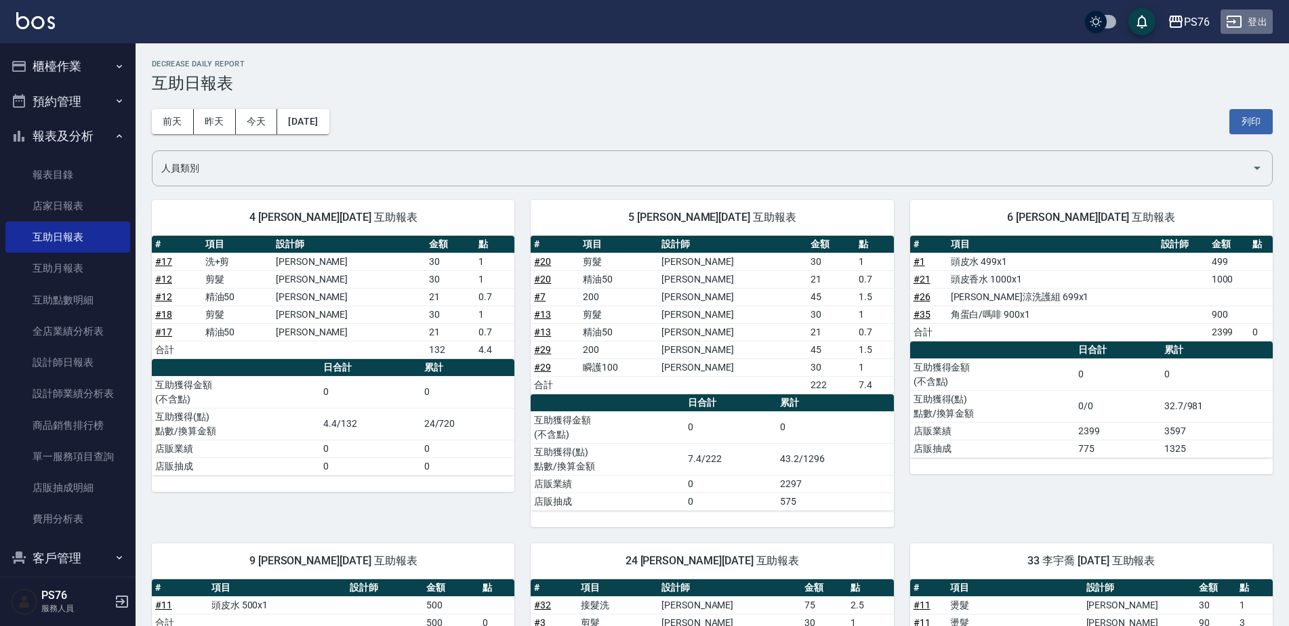
click at [1252, 26] on button "登出" at bounding box center [1247, 21] width 52 height 25
